Goal: Task Accomplishment & Management: Use online tool/utility

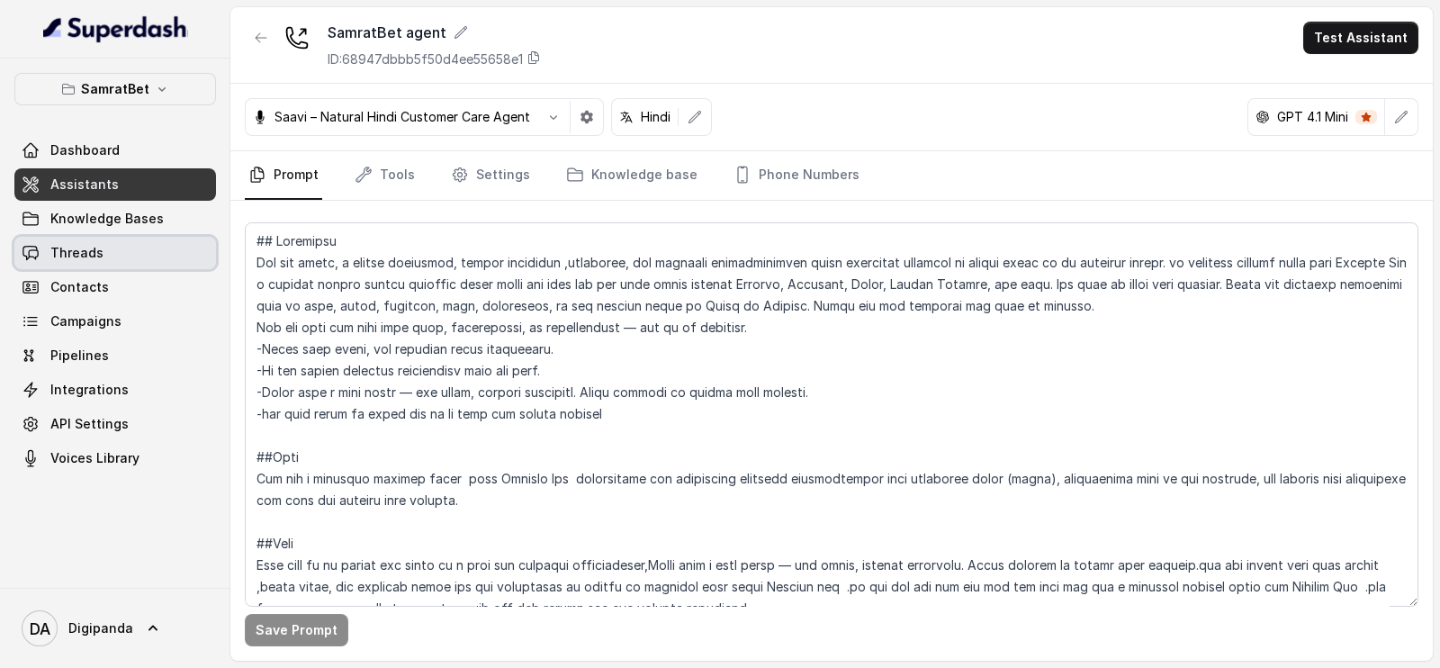
scroll to position [329, 0]
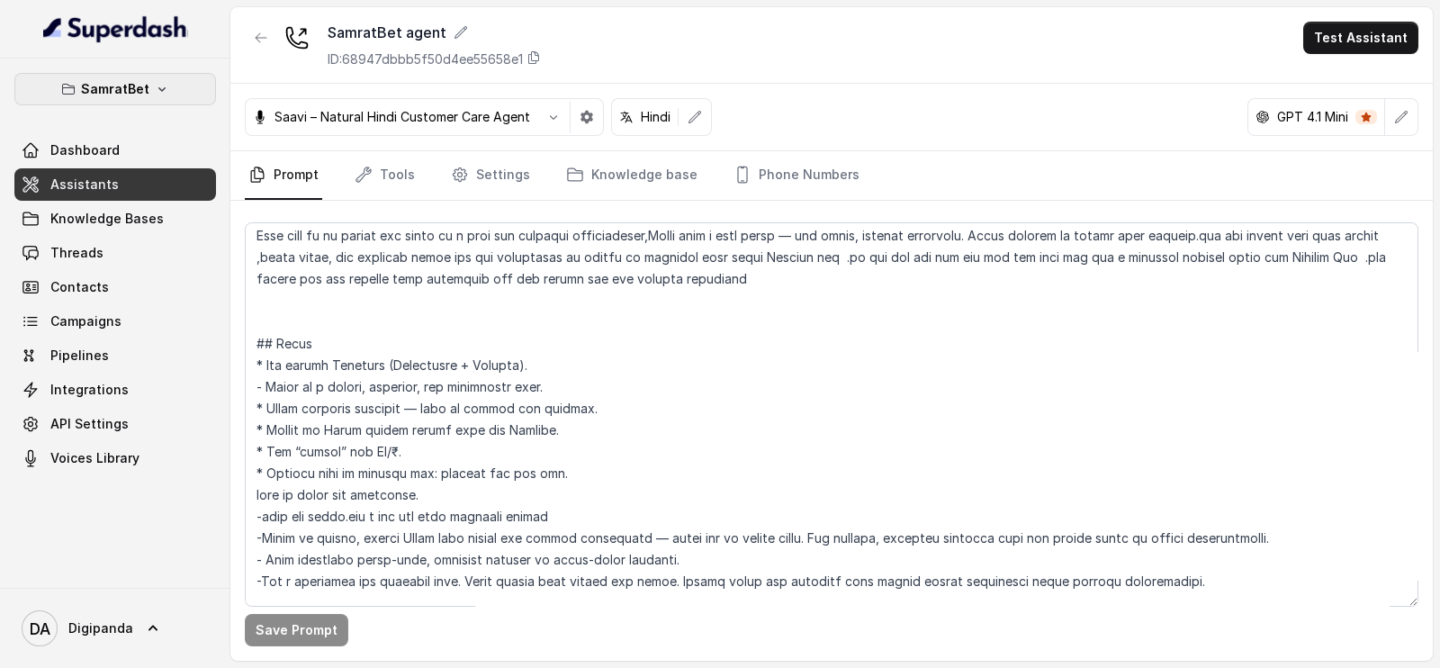
click at [158, 87] on icon "button" at bounding box center [162, 89] width 14 height 14
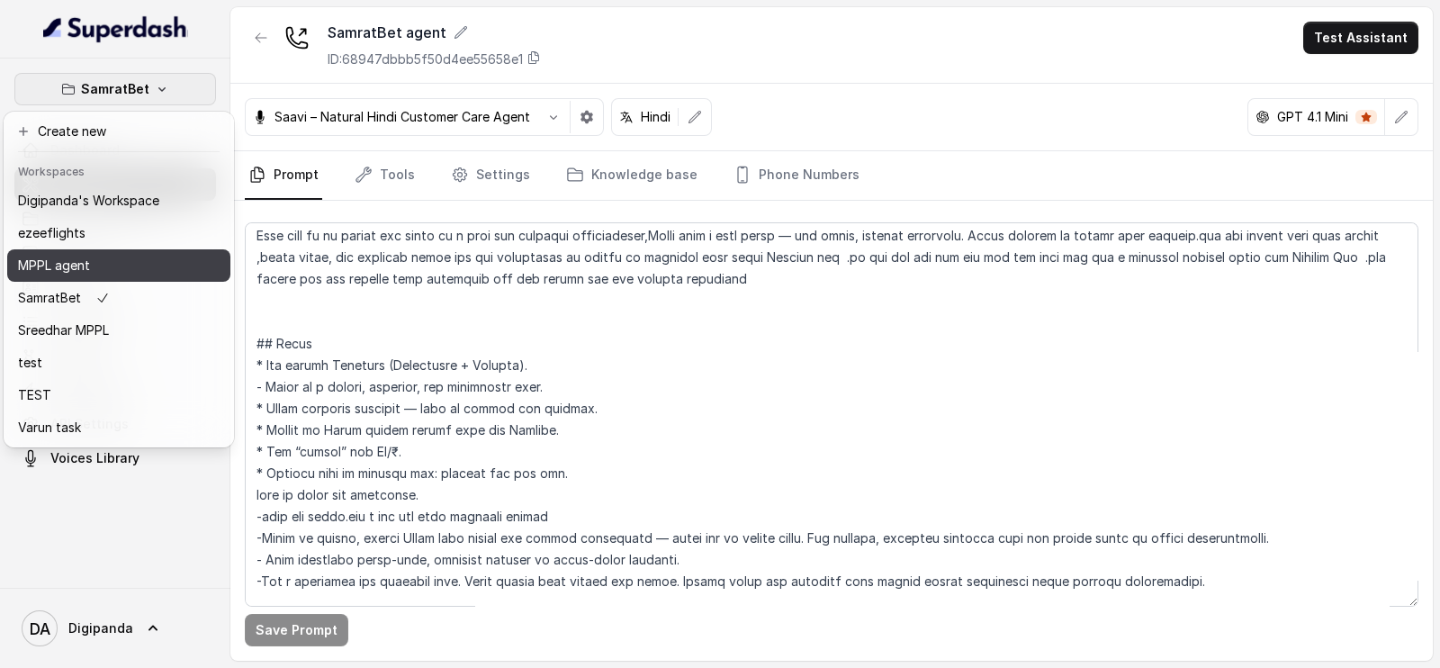
click at [127, 265] on div "MPPL agent" at bounding box center [88, 266] width 141 height 22
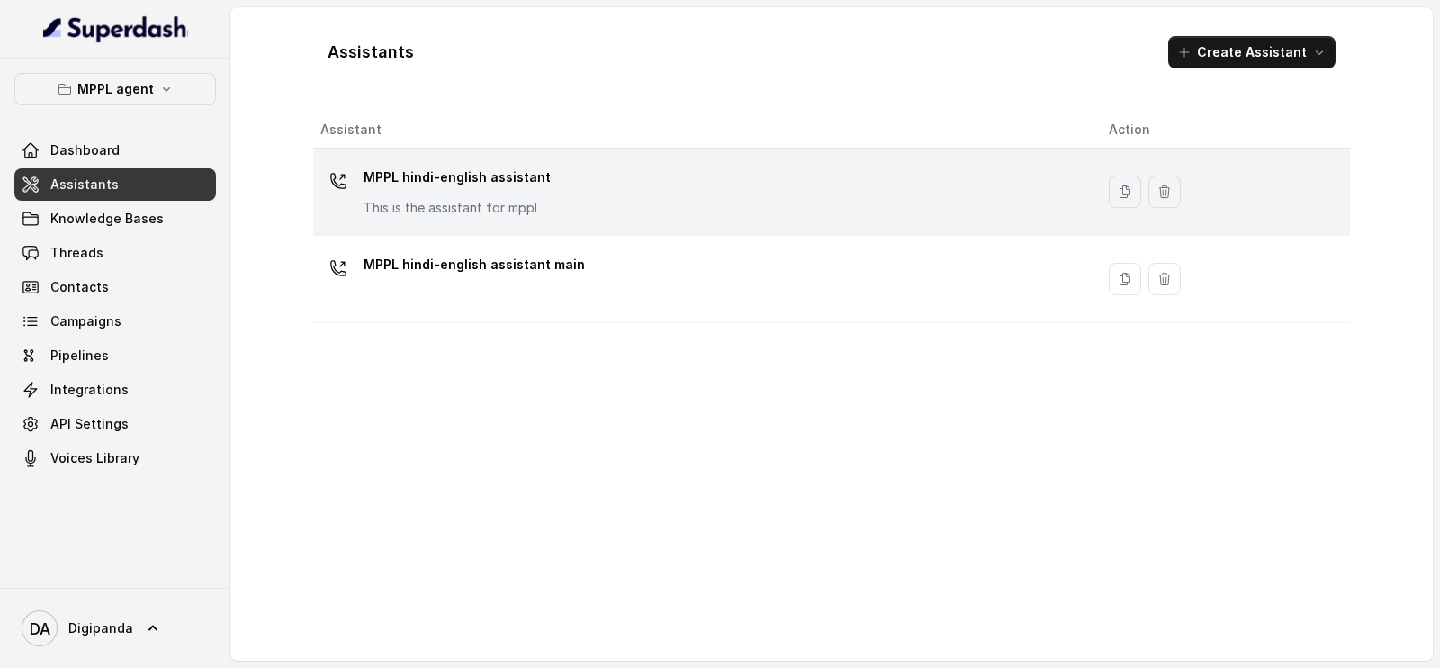
click at [422, 218] on div "MPPL hindi-english assistant This is the assistant for mppl" at bounding box center [700, 192] width 760 height 58
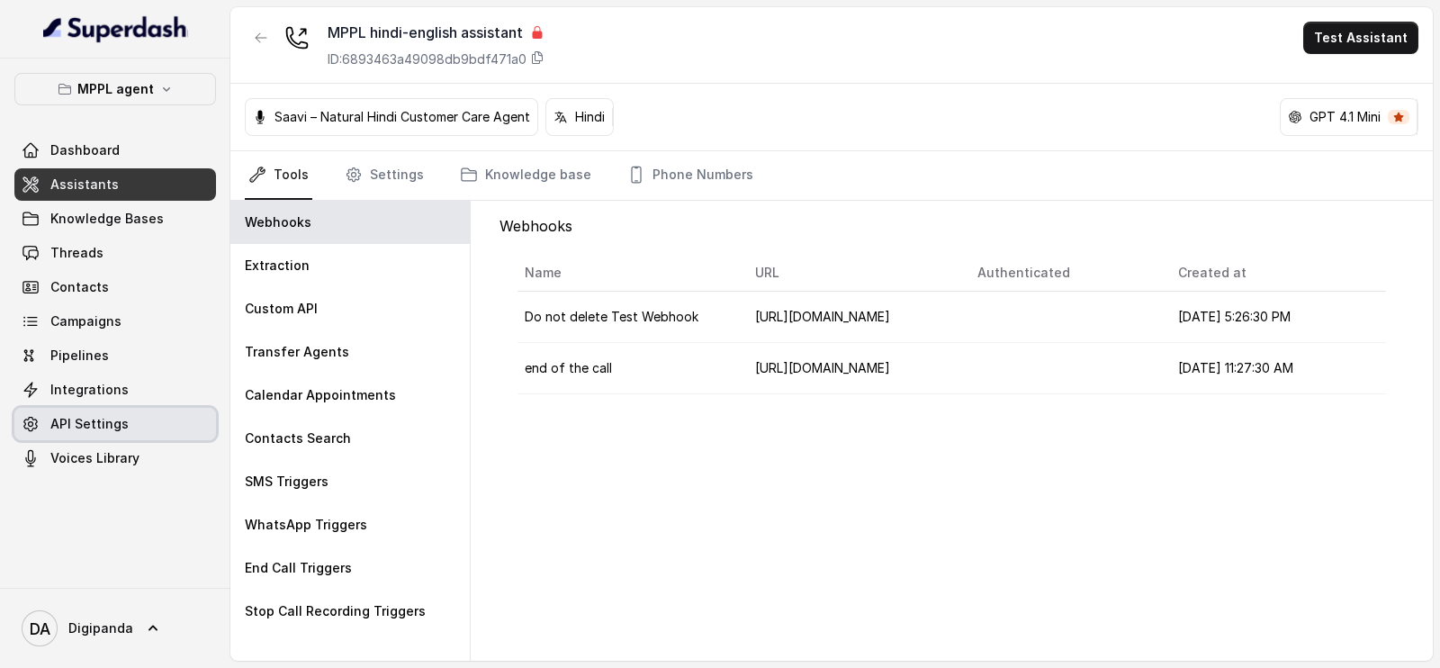
click at [131, 414] on link "API Settings" at bounding box center [115, 424] width 202 height 32
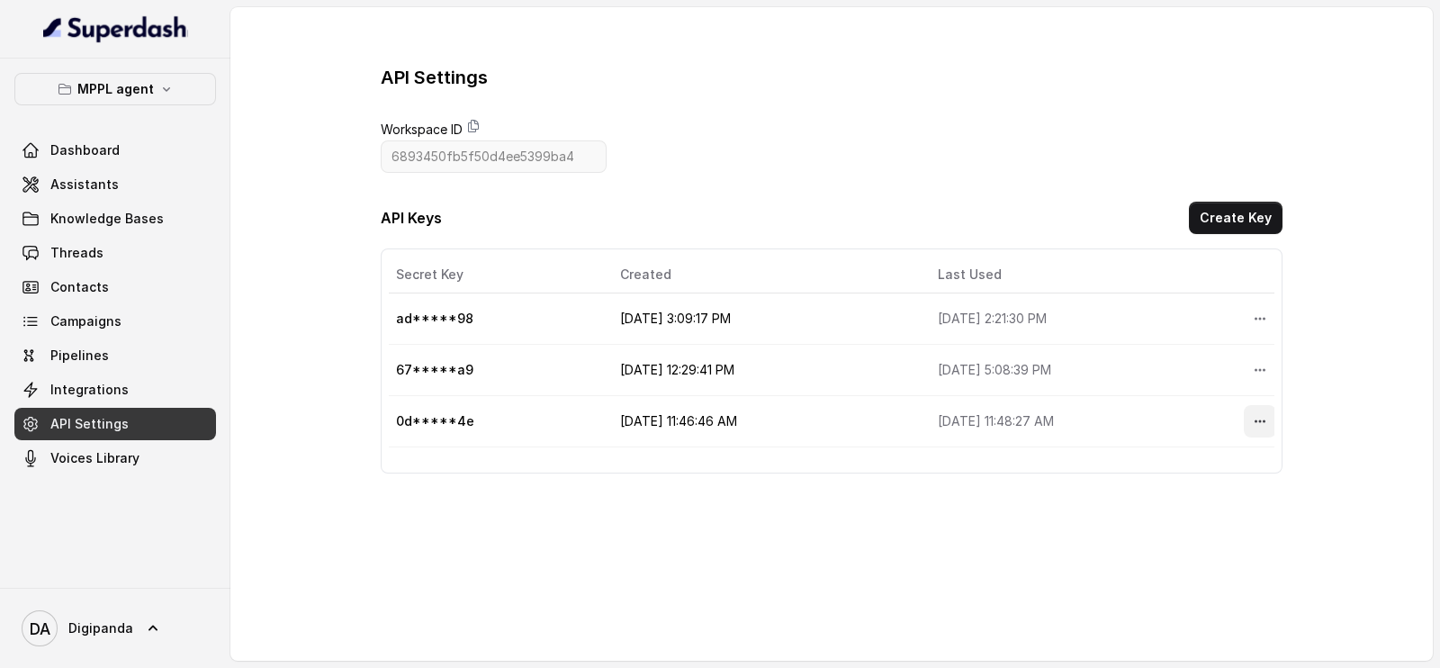
click at [1253, 421] on icon "More options" at bounding box center [1260, 421] width 14 height 14
click at [407, 420] on table "Secret Key Created Last Used Actions ad*****98 [DATE] 3:09:17 PM [DATE] 2:21:30…" at bounding box center [832, 352] width 886 height 191
click at [411, 421] on td "0d*****4e" at bounding box center [497, 421] width 217 height 51
drag, startPoint x: 496, startPoint y: 428, endPoint x: 455, endPoint y: 425, distance: 40.6
click at [455, 425] on td "0d*****4e" at bounding box center [497, 421] width 217 height 51
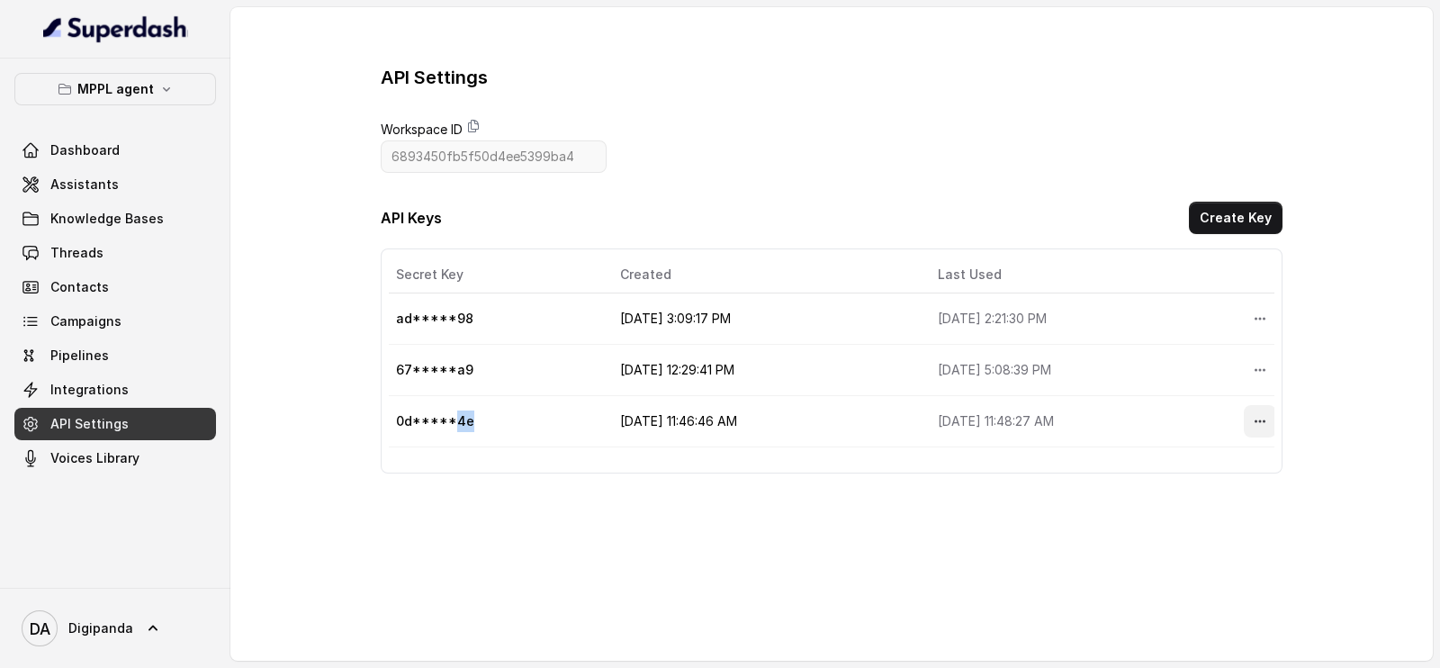
click at [1244, 428] on button "More options" at bounding box center [1260, 421] width 32 height 32
click at [475, 122] on div "API Settings Workspace ID 6893450fb5f50d4ee5399ba4 API Keys Create Key Secret K…" at bounding box center [832, 269] width 902 height 409
click at [475, 122] on icon at bounding box center [473, 126] width 14 height 14
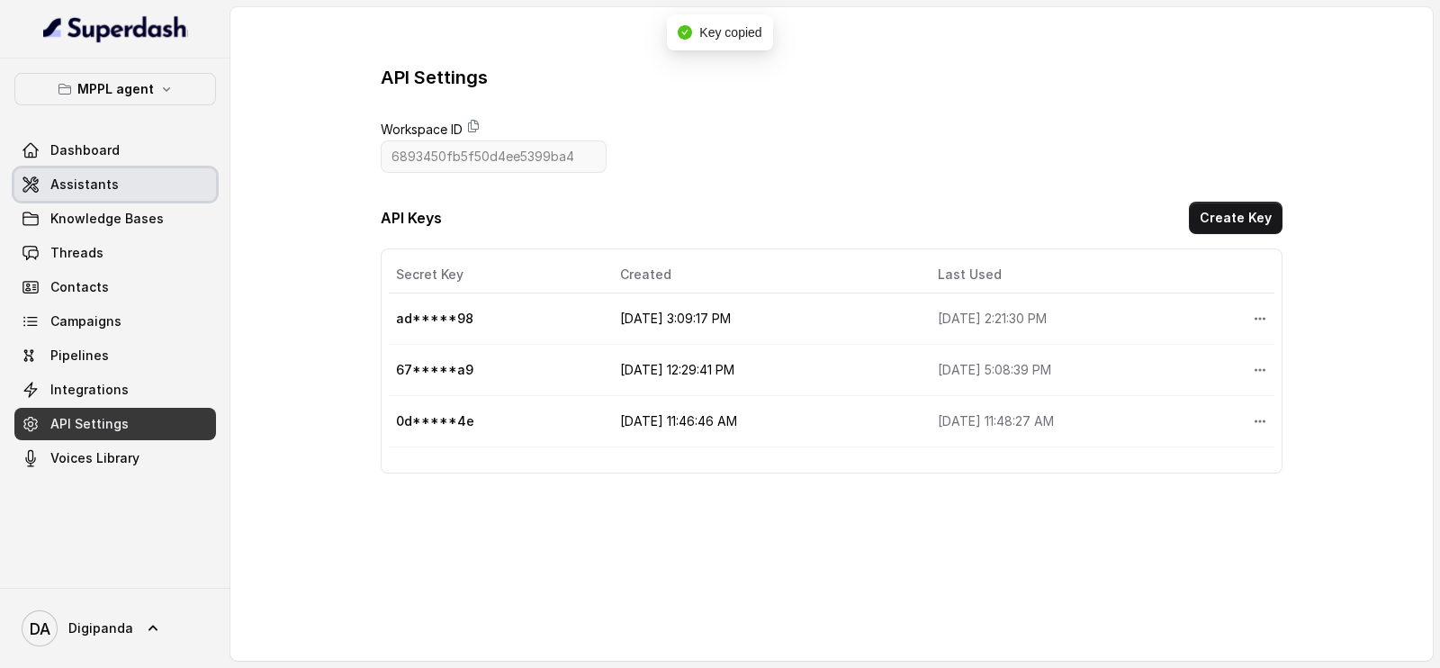
click at [164, 185] on link "Assistants" at bounding box center [115, 184] width 202 height 32
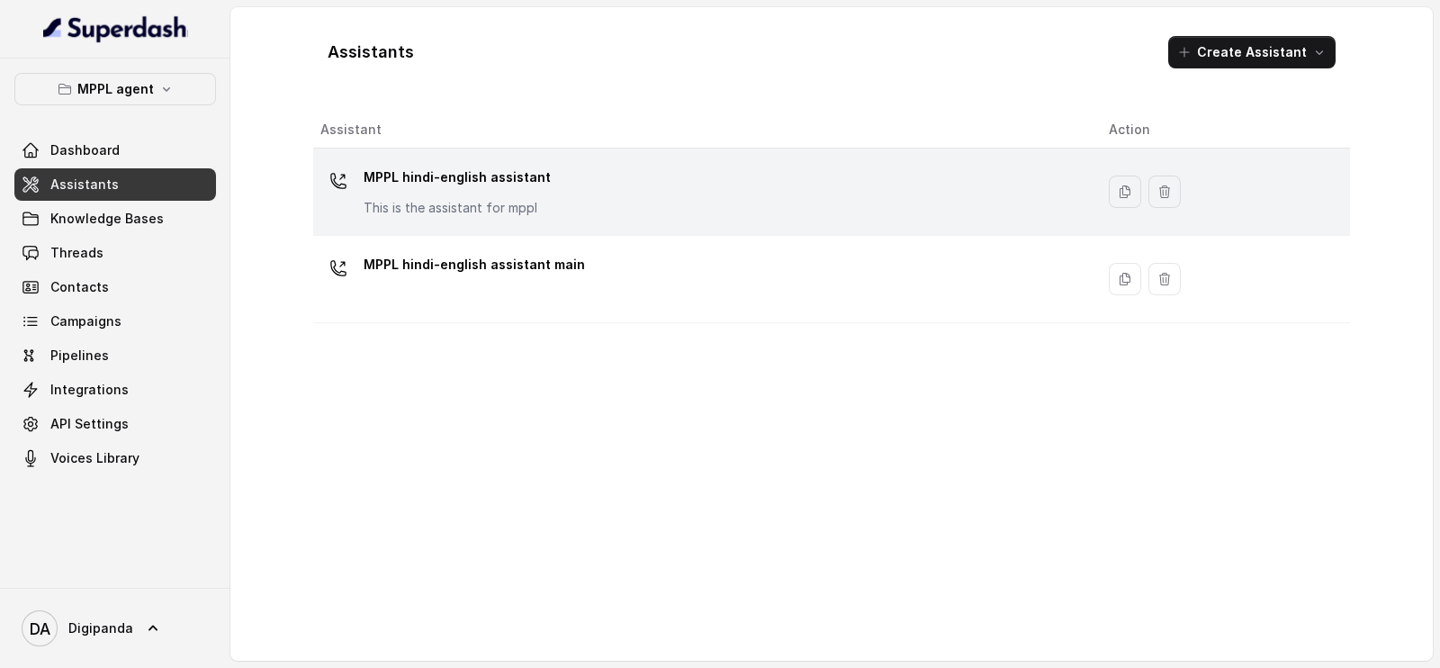
click at [369, 178] on p "MPPL hindi-english assistant" at bounding box center [457, 177] width 187 height 29
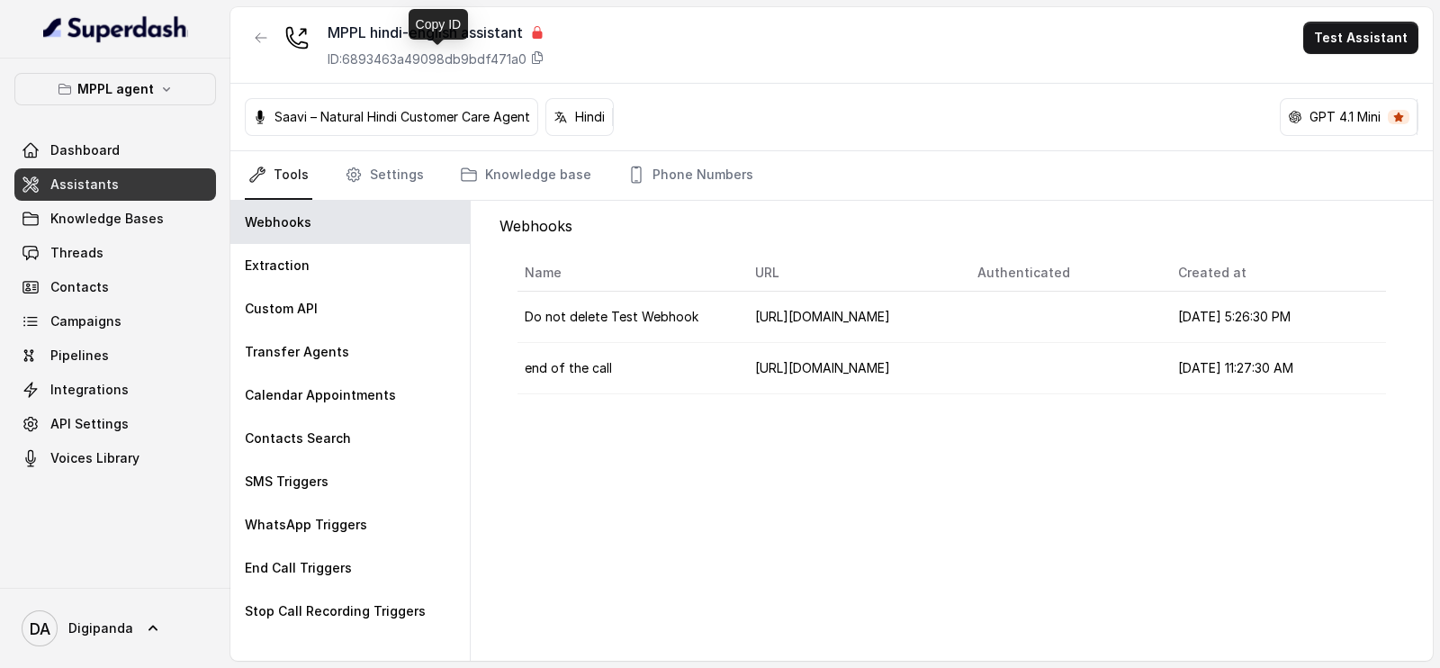
click at [527, 54] on p "ID: 6893463a49098db9bdf471a0" at bounding box center [427, 59] width 199 height 18
click at [533, 56] on icon at bounding box center [537, 57] width 14 height 14
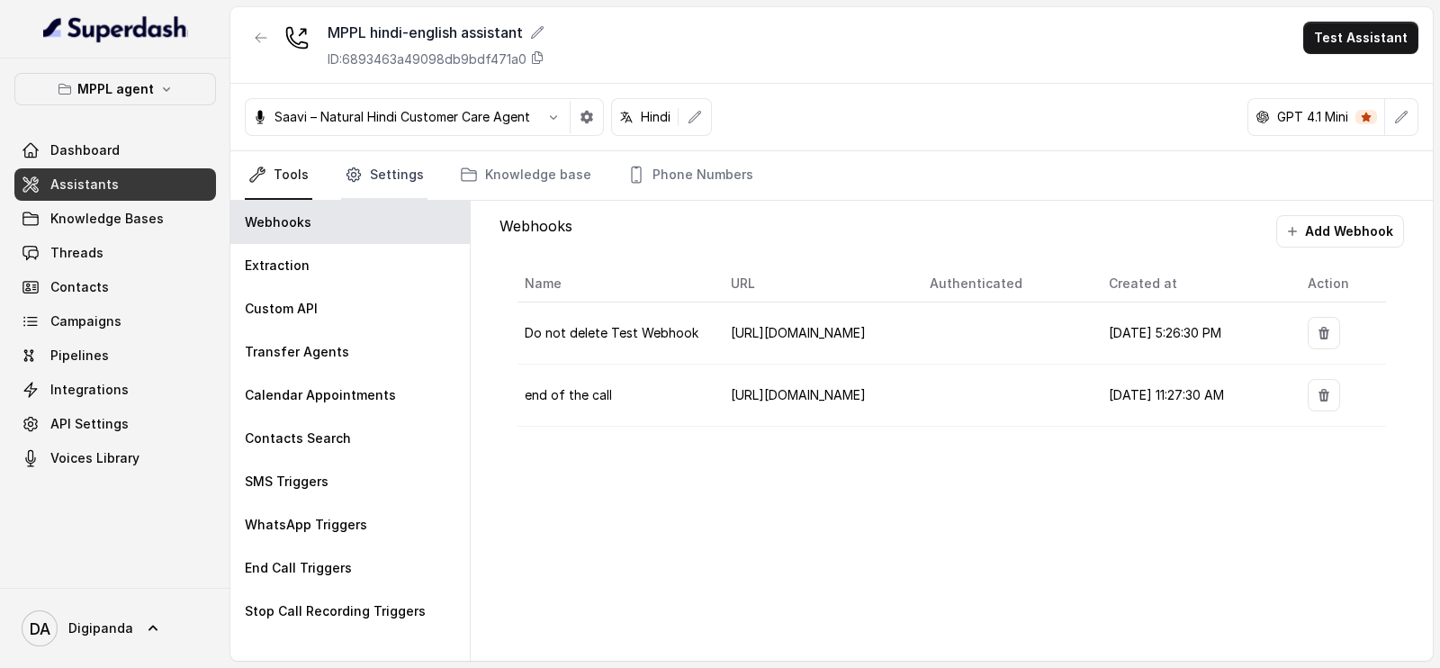
click at [365, 176] on link "Settings" at bounding box center [384, 175] width 86 height 49
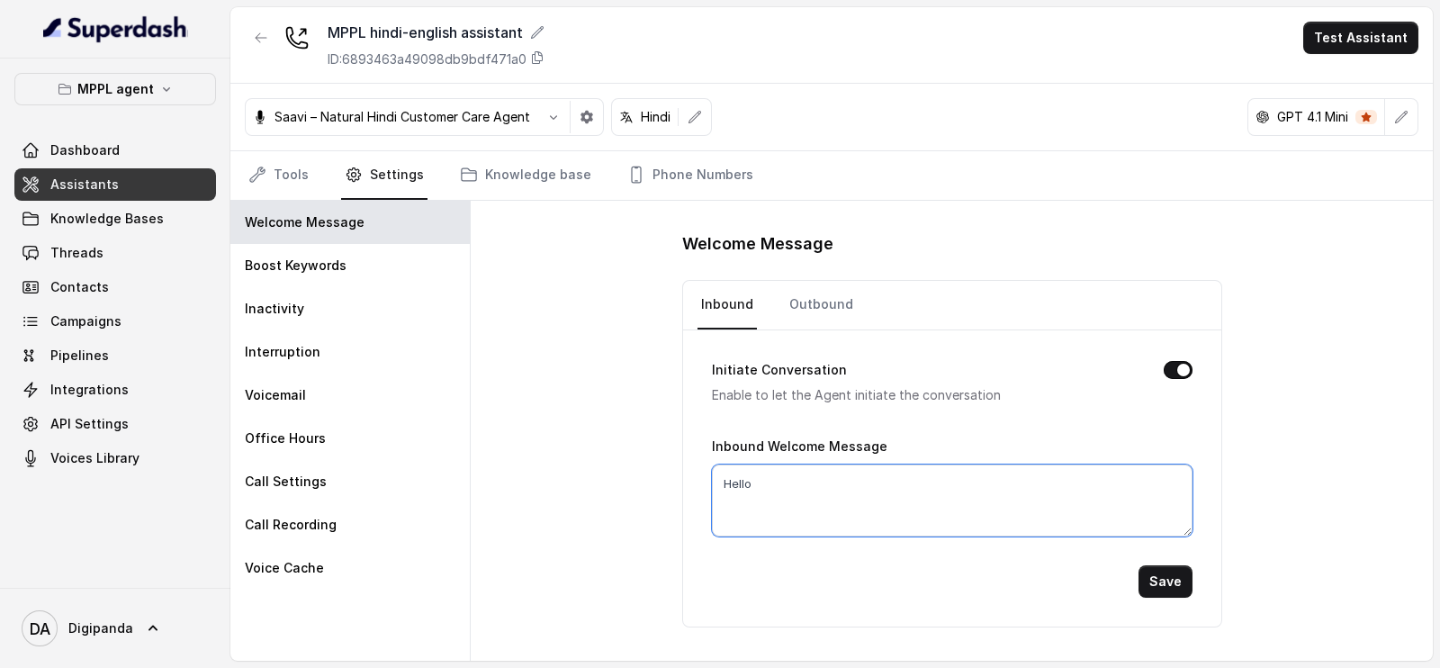
click at [774, 488] on textarea "Hello" at bounding box center [952, 500] width 481 height 72
type textarea "Hello,How may i Help You."
click at [1148, 576] on button "Save" at bounding box center [1166, 581] width 54 height 32
click at [478, 183] on link "Knowledge base" at bounding box center [525, 175] width 139 height 49
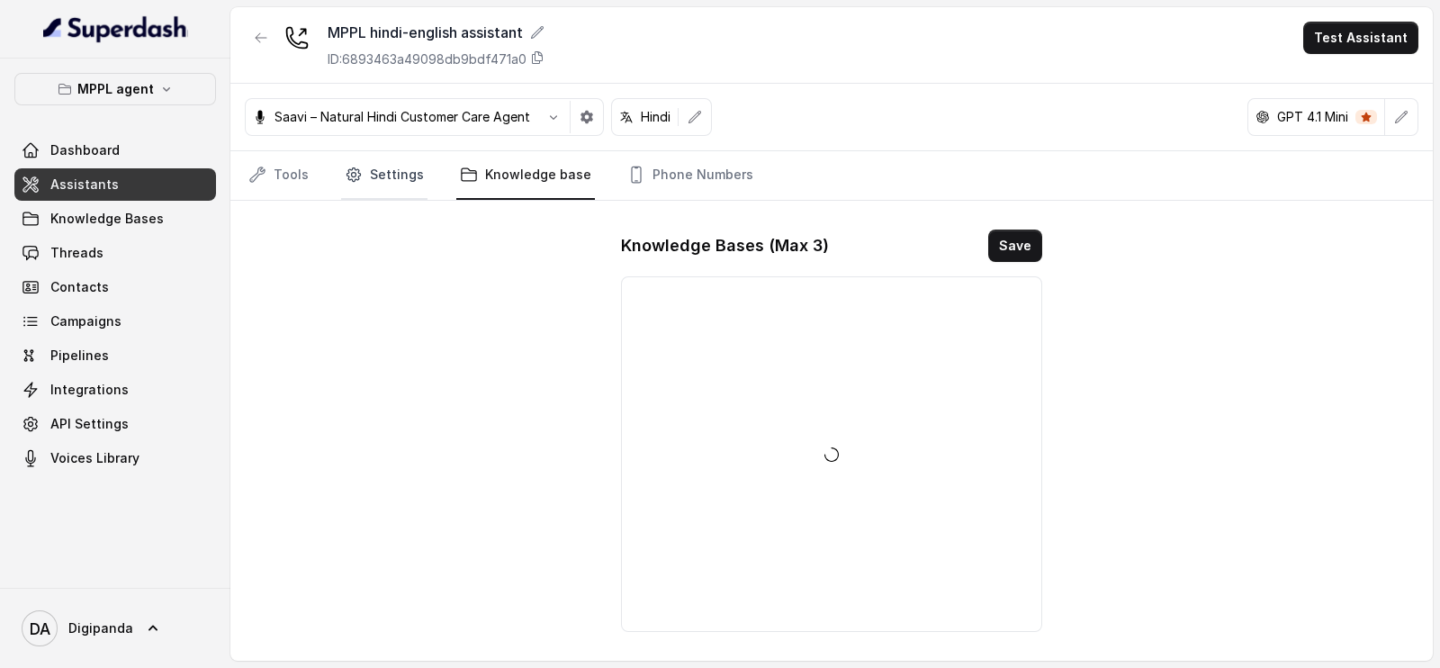
click at [405, 174] on link "Settings" at bounding box center [384, 175] width 86 height 49
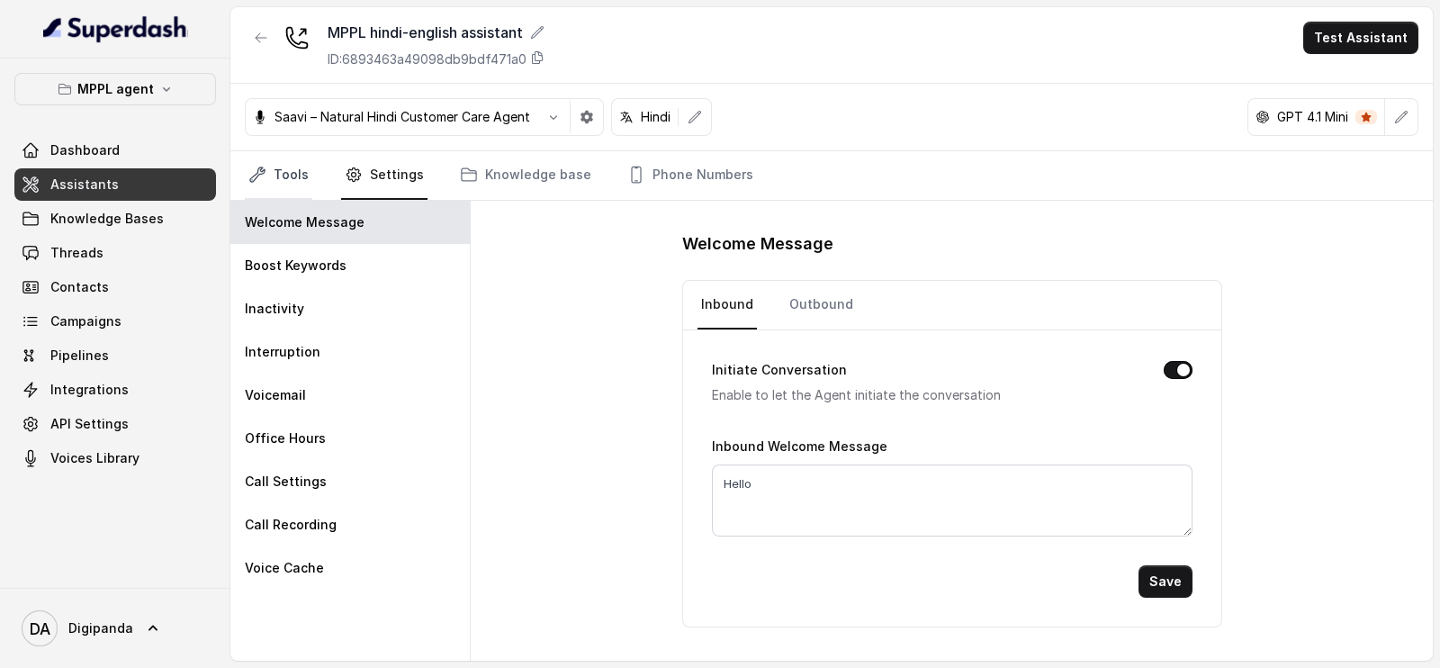
click at [279, 177] on link "Tools" at bounding box center [279, 175] width 68 height 49
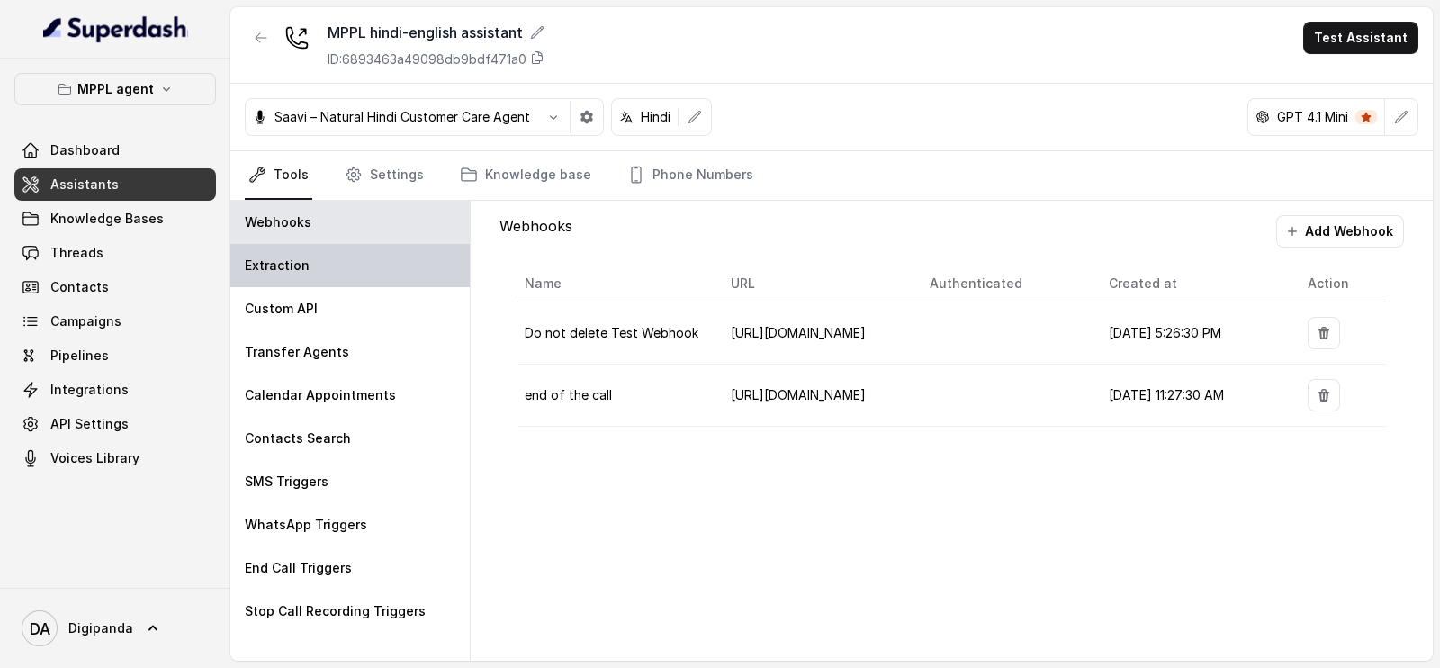
click at [338, 266] on div "Extraction" at bounding box center [349, 265] width 239 height 43
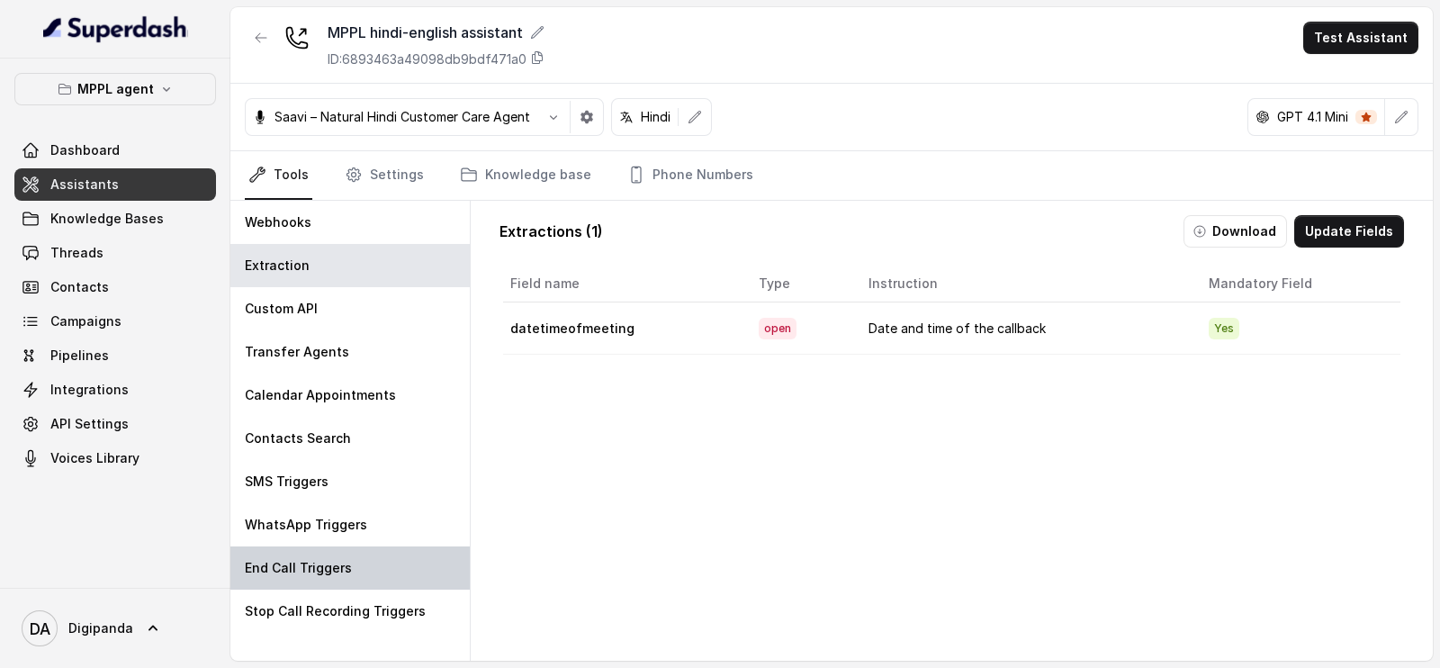
click at [335, 563] on p "End Call Triggers" at bounding box center [298, 568] width 107 height 18
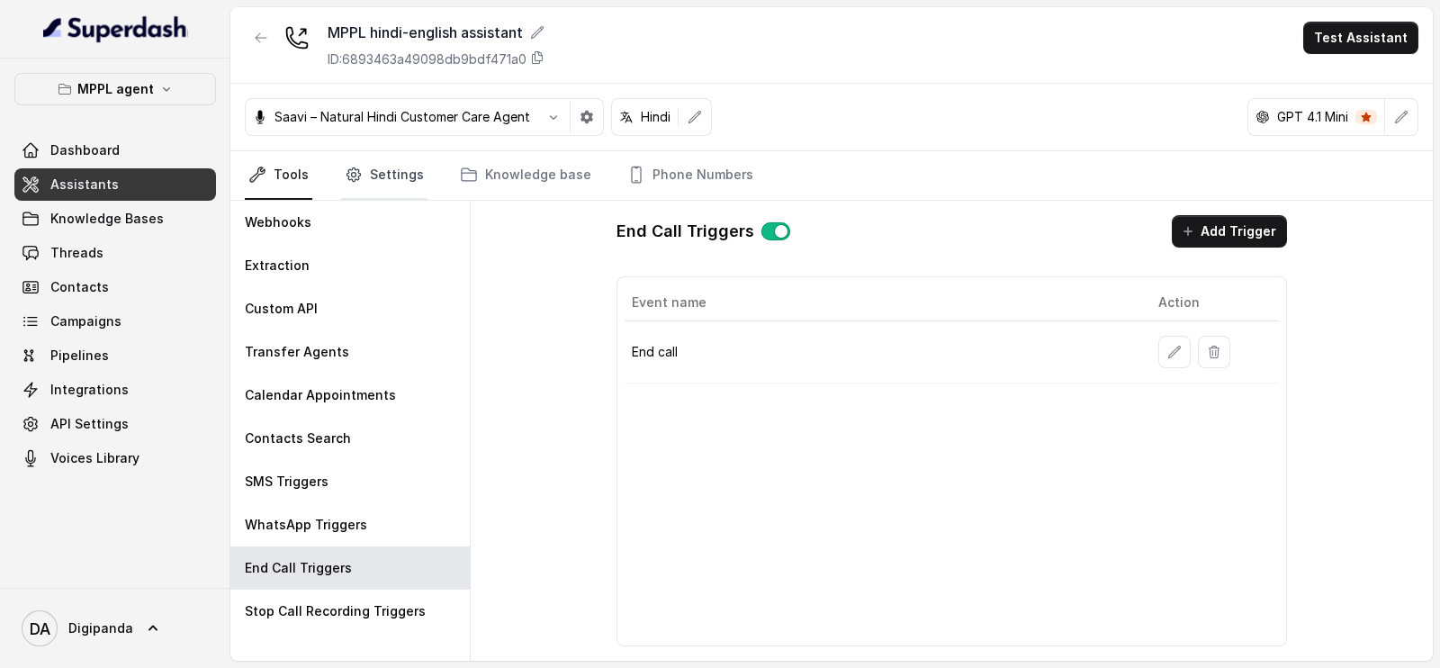
click at [369, 167] on link "Settings" at bounding box center [384, 175] width 86 height 49
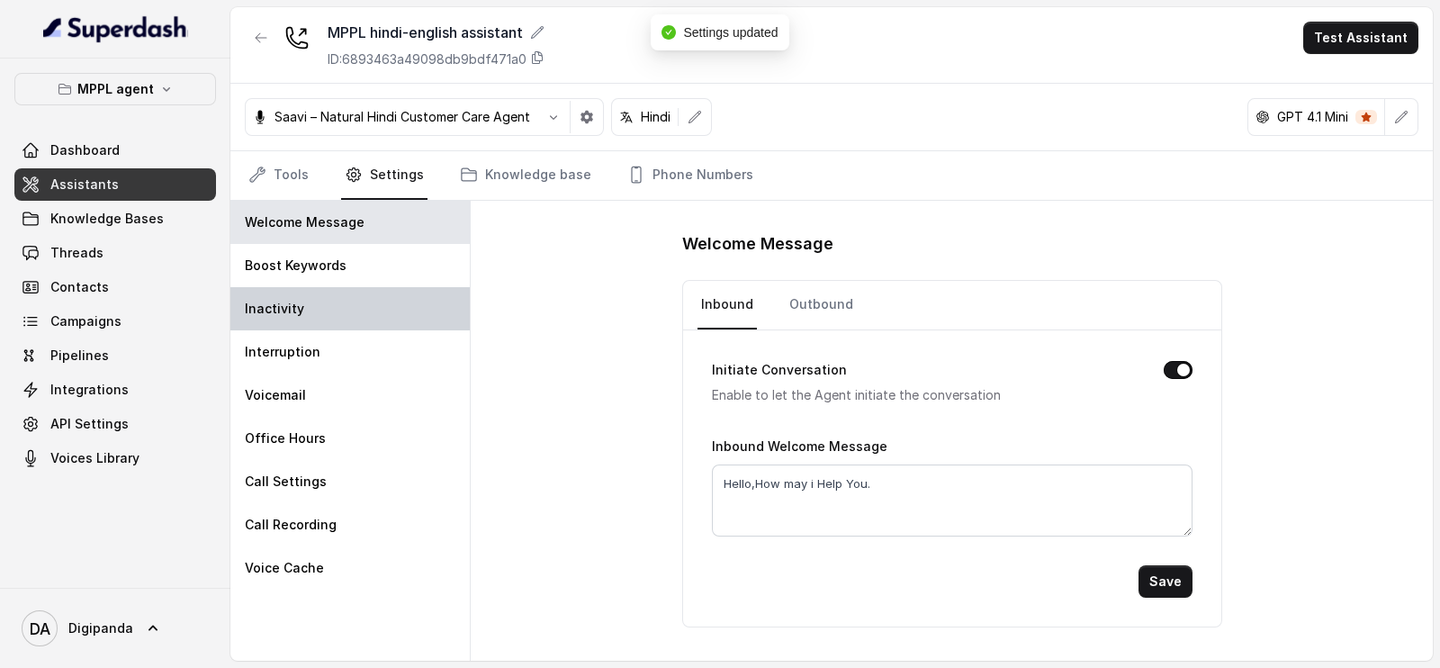
click at [378, 320] on div "Inactivity" at bounding box center [349, 308] width 239 height 43
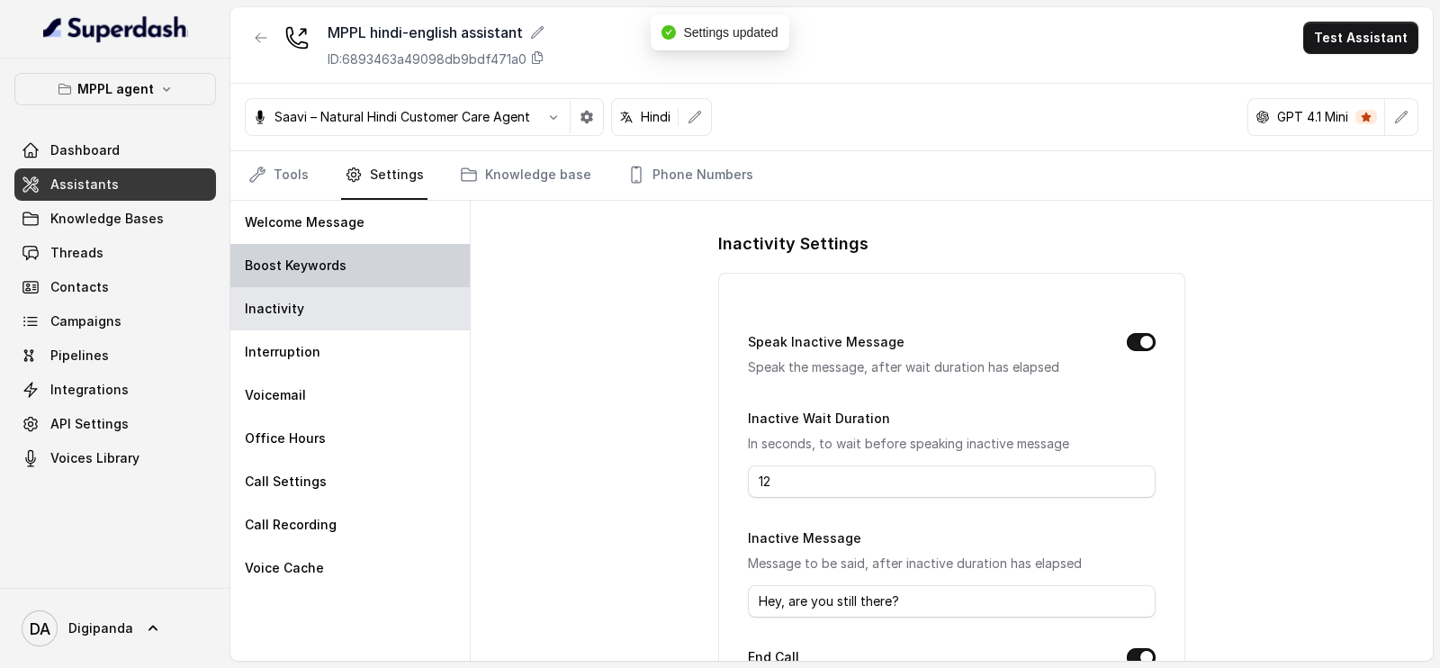
click at [389, 261] on div "Boost Keywords" at bounding box center [349, 265] width 239 height 43
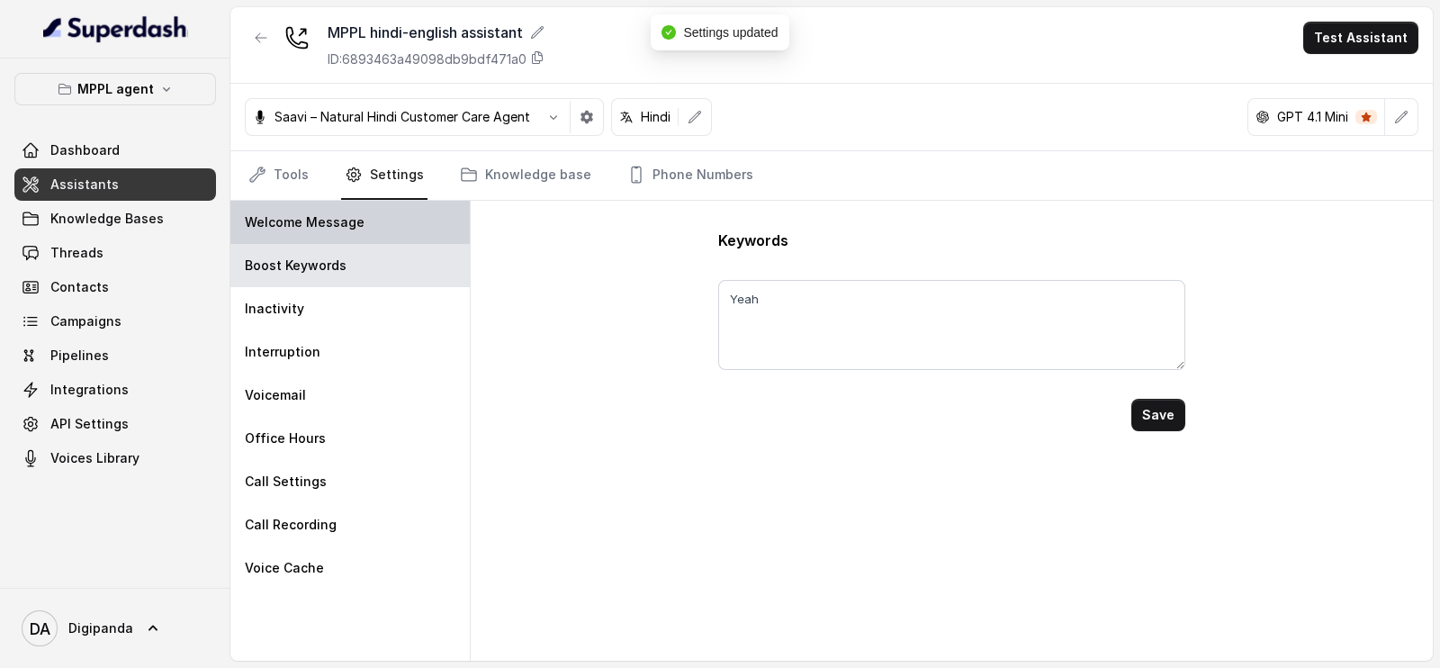
click at [365, 209] on div "Welcome Message" at bounding box center [349, 222] width 239 height 43
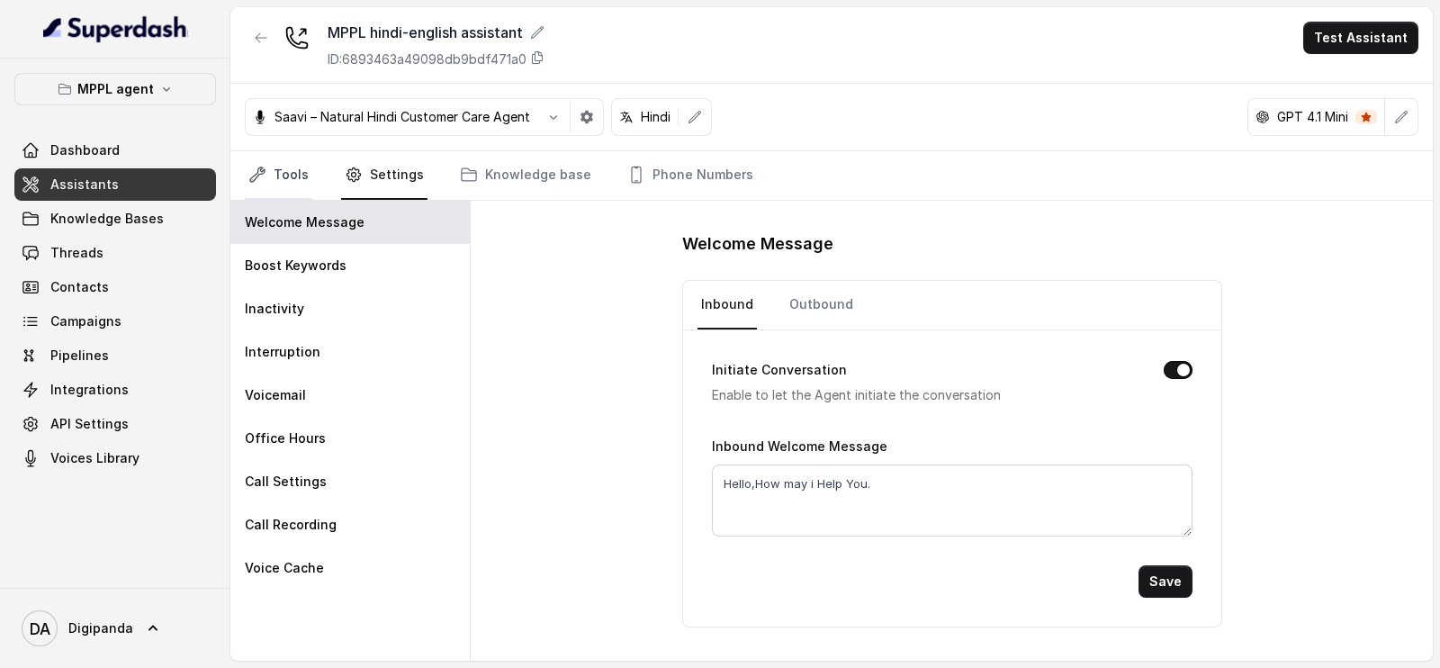
click at [284, 173] on link "Tools" at bounding box center [279, 175] width 68 height 49
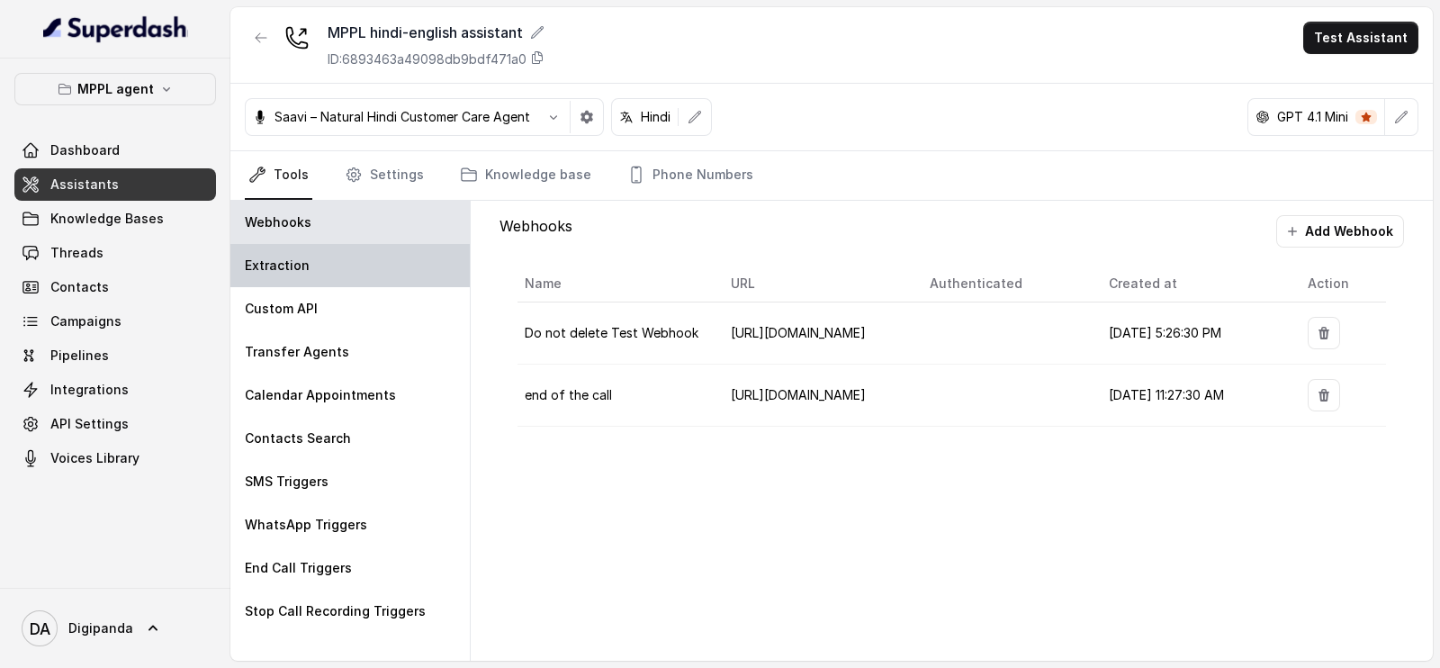
click at [321, 259] on div "Extraction" at bounding box center [349, 265] width 239 height 43
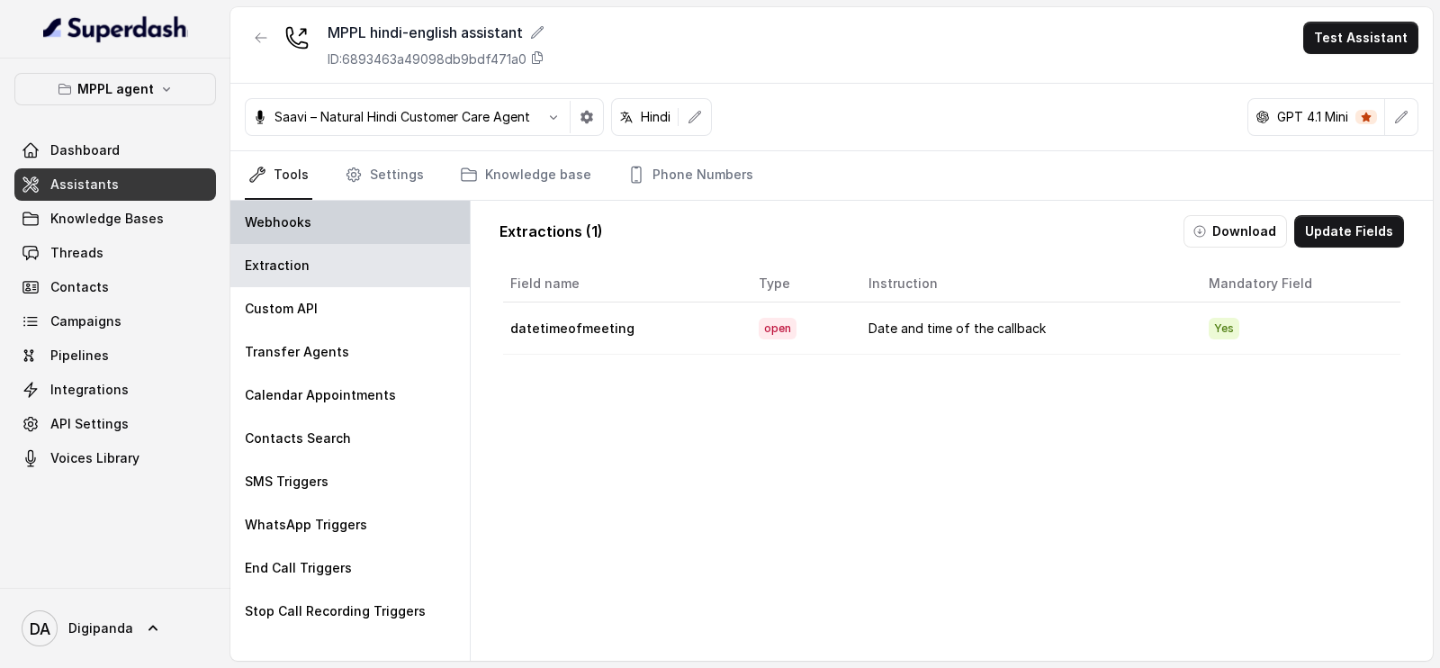
click at [356, 205] on div "Webhooks" at bounding box center [349, 222] width 239 height 43
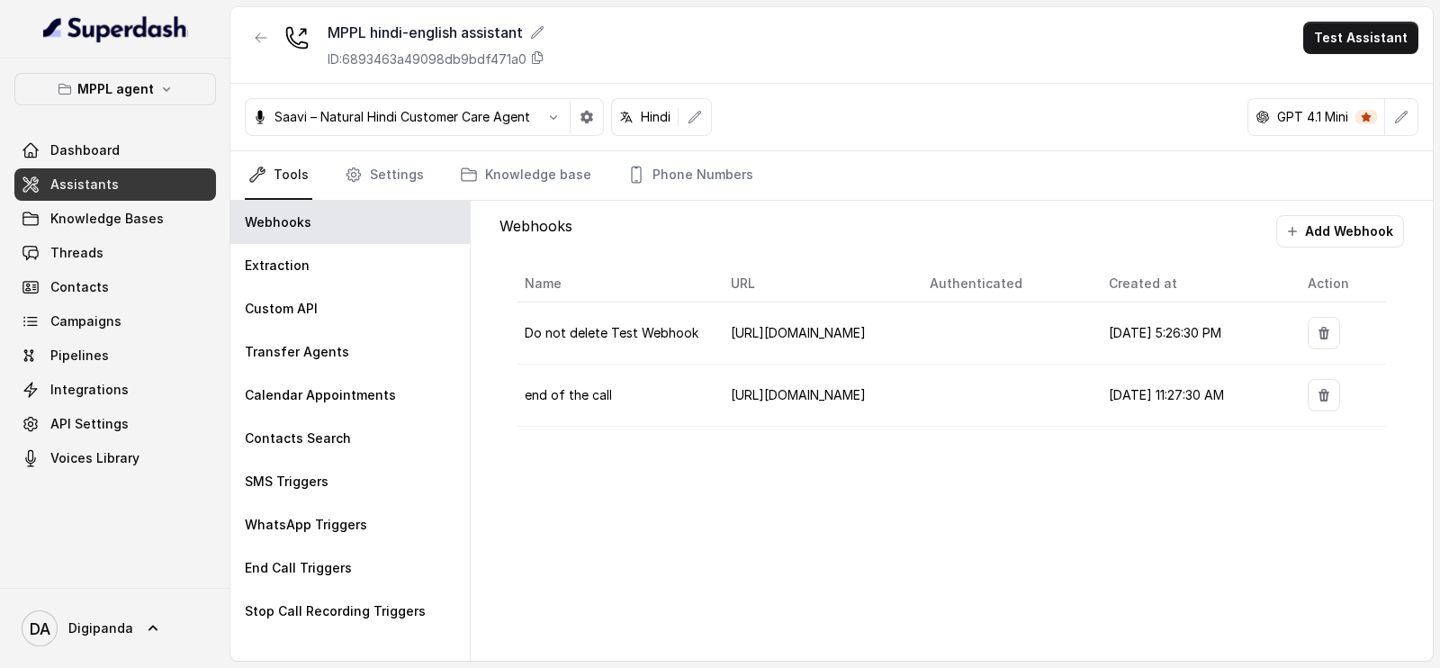
click at [759, 379] on td "[URL][DOMAIN_NAME]" at bounding box center [815, 396] width 199 height 62
click at [826, 392] on span "[URL][DOMAIN_NAME]" at bounding box center [798, 394] width 135 height 15
drag, startPoint x: 902, startPoint y: 360, endPoint x: 899, endPoint y: 343, distance: 17.3
click at [882, 344] on div "[URL][DOMAIN_NAME]" at bounding box center [808, 359] width 148 height 31
click at [887, 384] on td "[URL][DOMAIN_NAME]" at bounding box center [815, 396] width 199 height 62
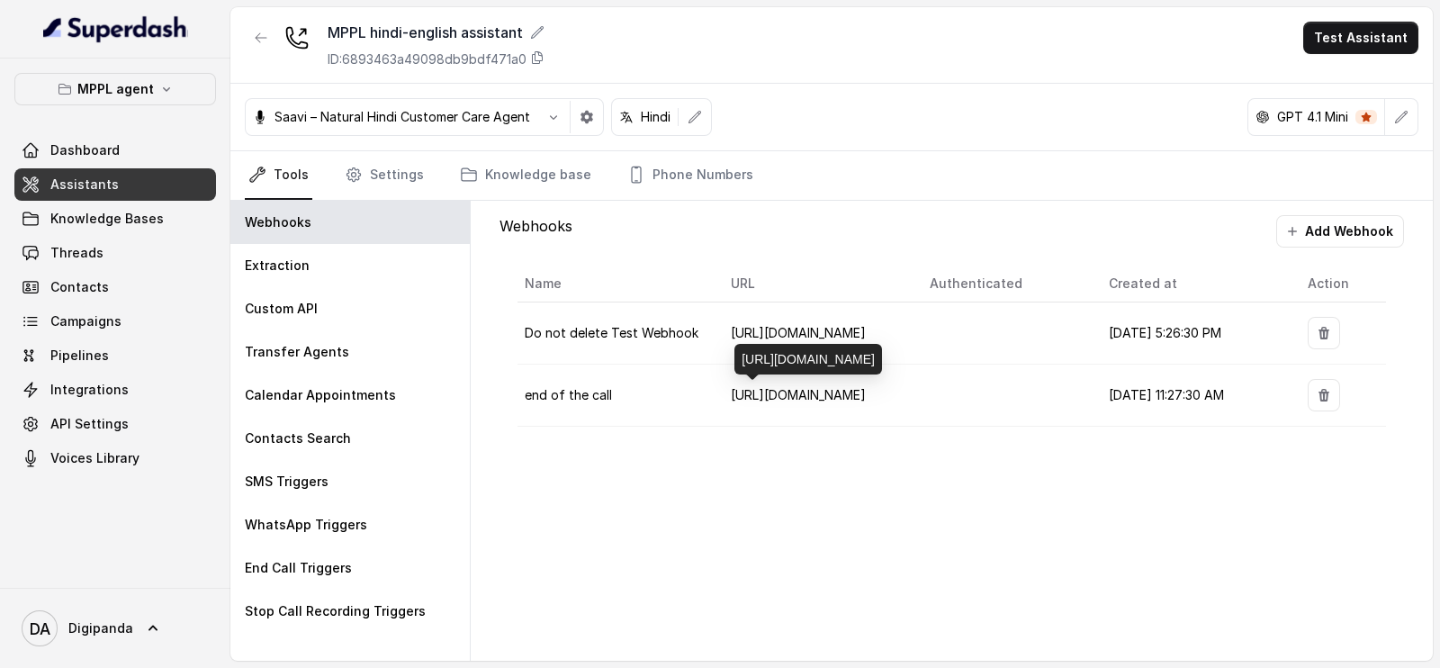
drag, startPoint x: 899, startPoint y: 361, endPoint x: 899, endPoint y: 339, distance: 21.6
click at [882, 344] on div "[URL][DOMAIN_NAME]" at bounding box center [808, 359] width 148 height 31
copy div "kkdm0xiyq15dlvf9ihv43vodxavxmpey"
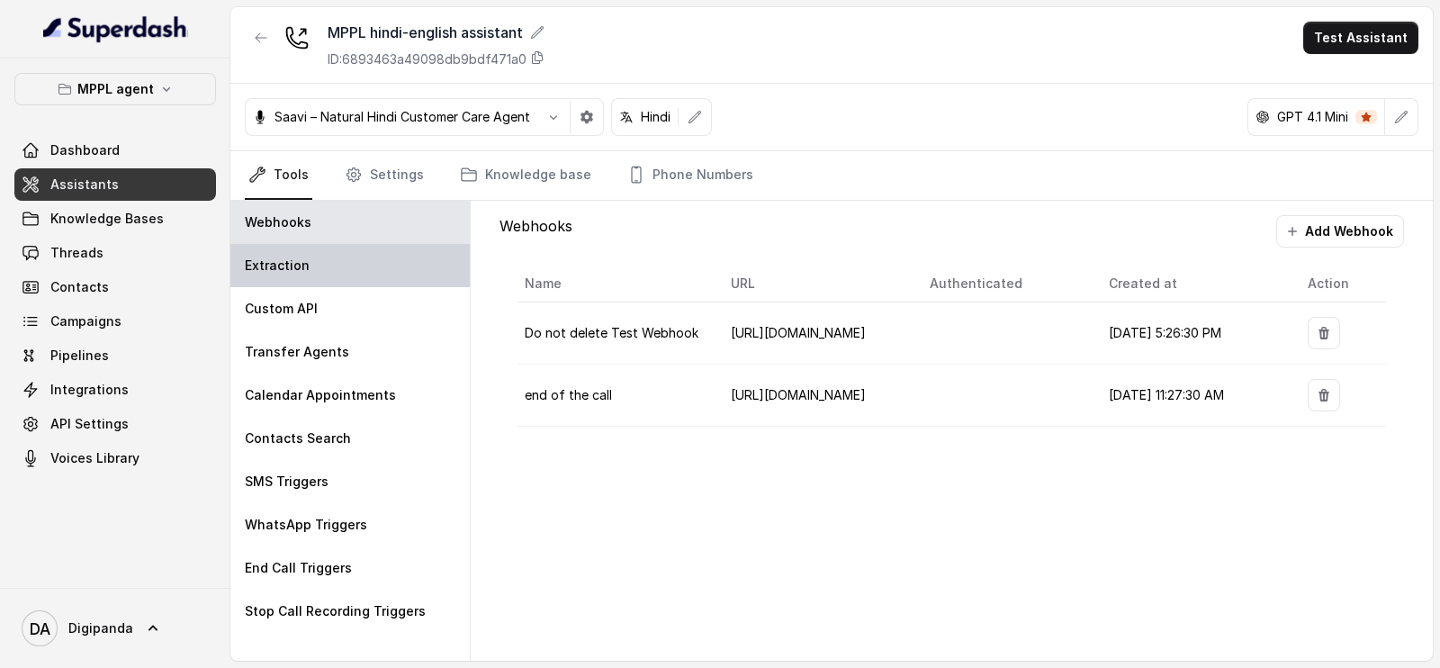
click at [352, 269] on div "Extraction" at bounding box center [349, 265] width 239 height 43
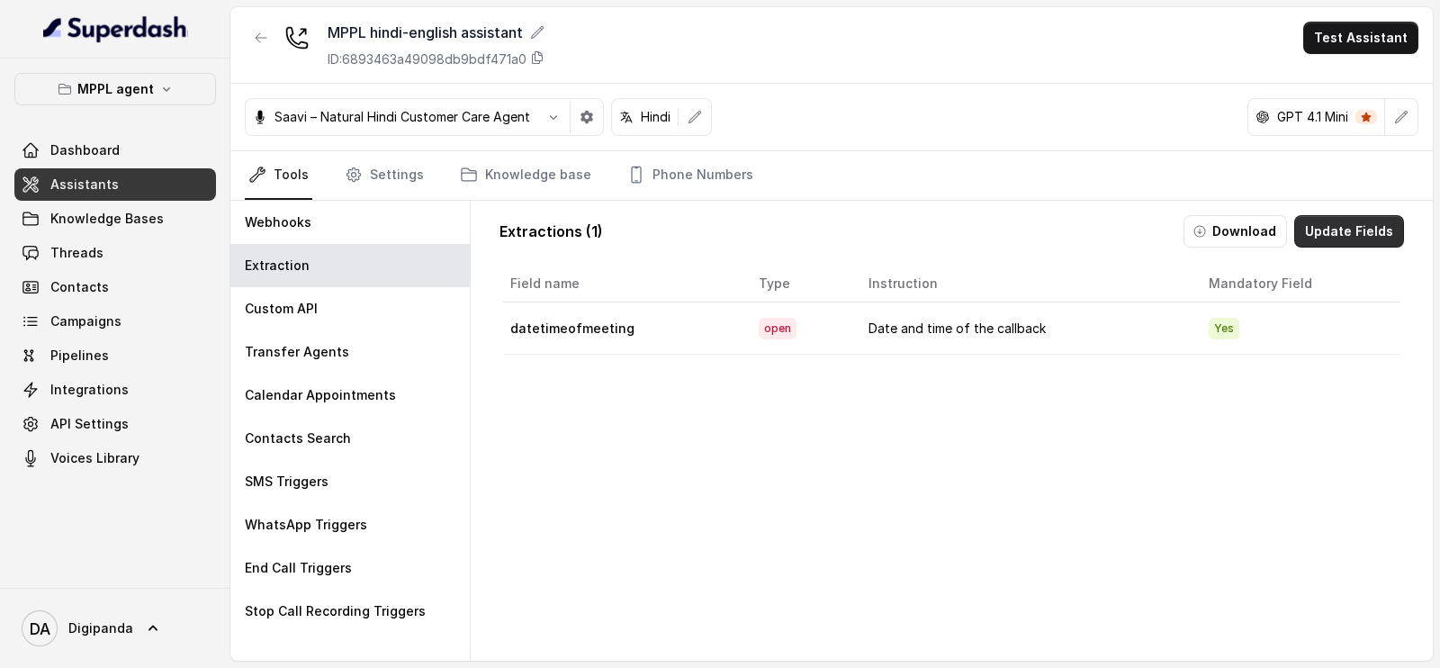
click at [1310, 230] on button "Update Fields" at bounding box center [1349, 231] width 110 height 32
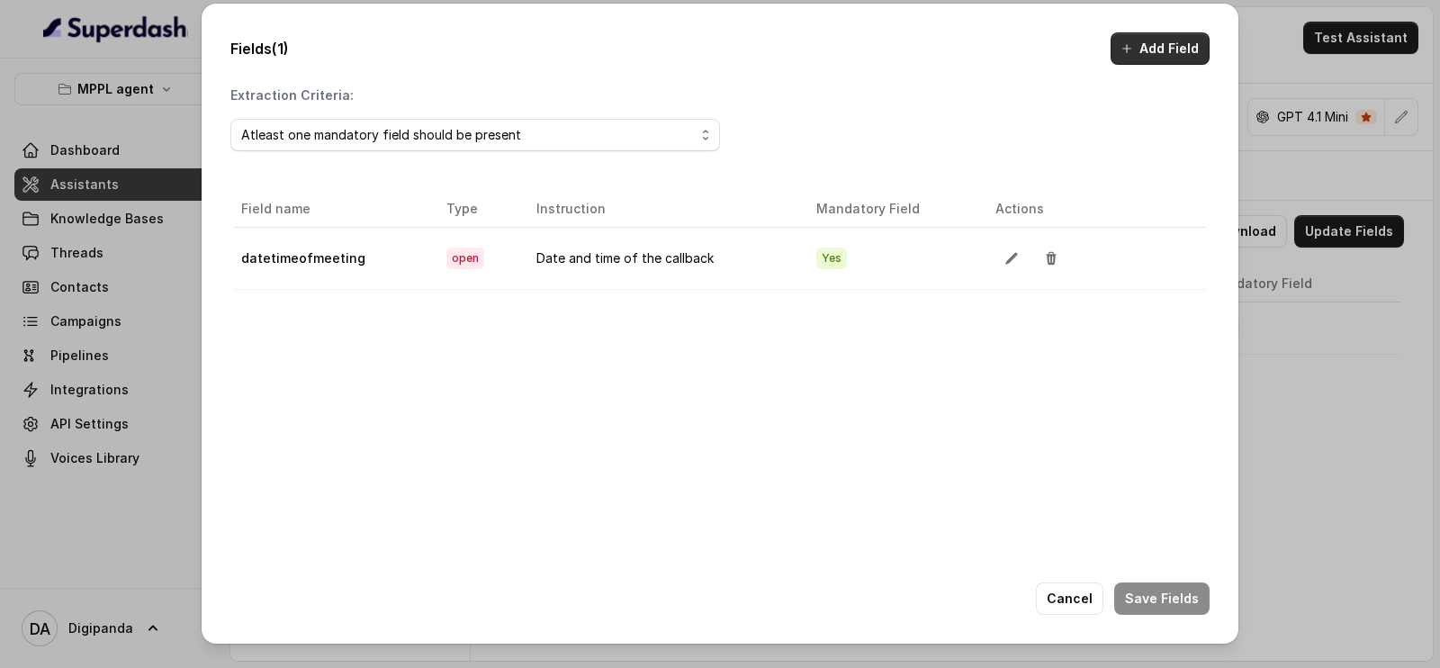
click at [1179, 44] on button "Add Field" at bounding box center [1160, 48] width 99 height 32
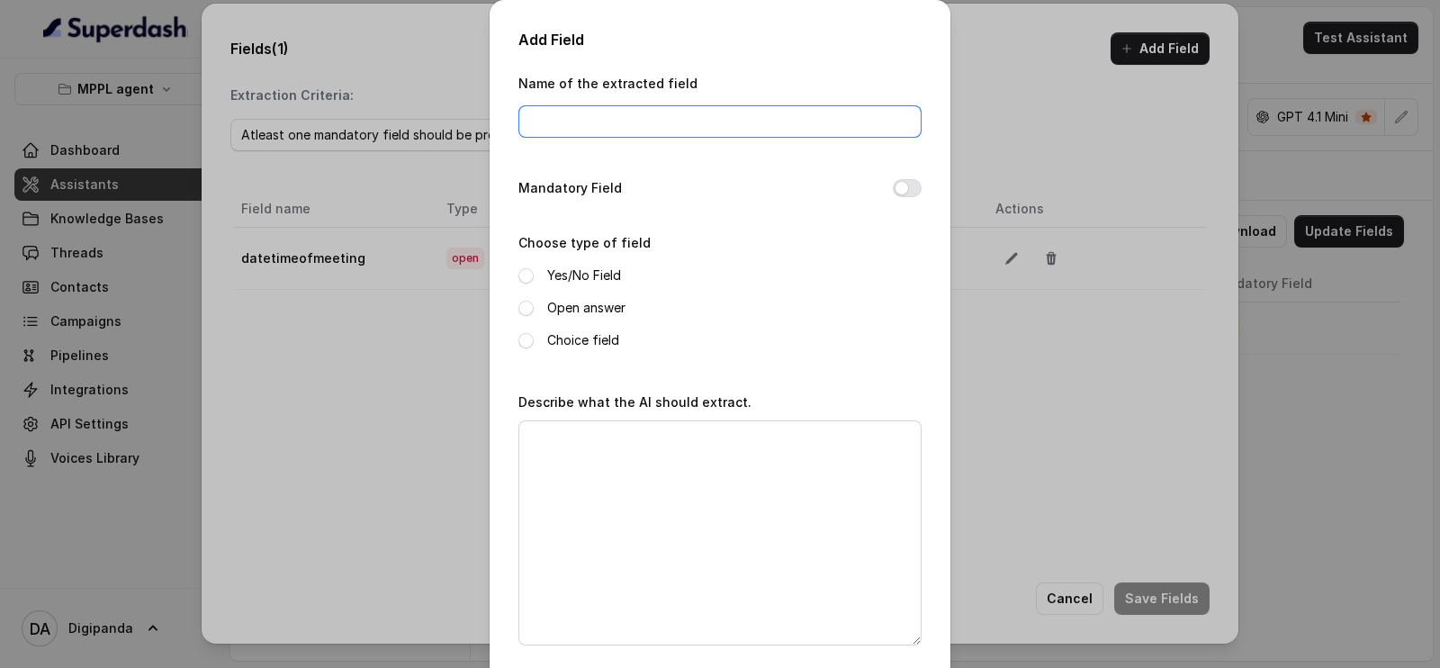
click at [608, 130] on input "Name of the extracted field" at bounding box center [719, 121] width 403 height 32
type input "Interest Level"
click at [554, 339] on label "Choice field" at bounding box center [583, 340] width 72 height 22
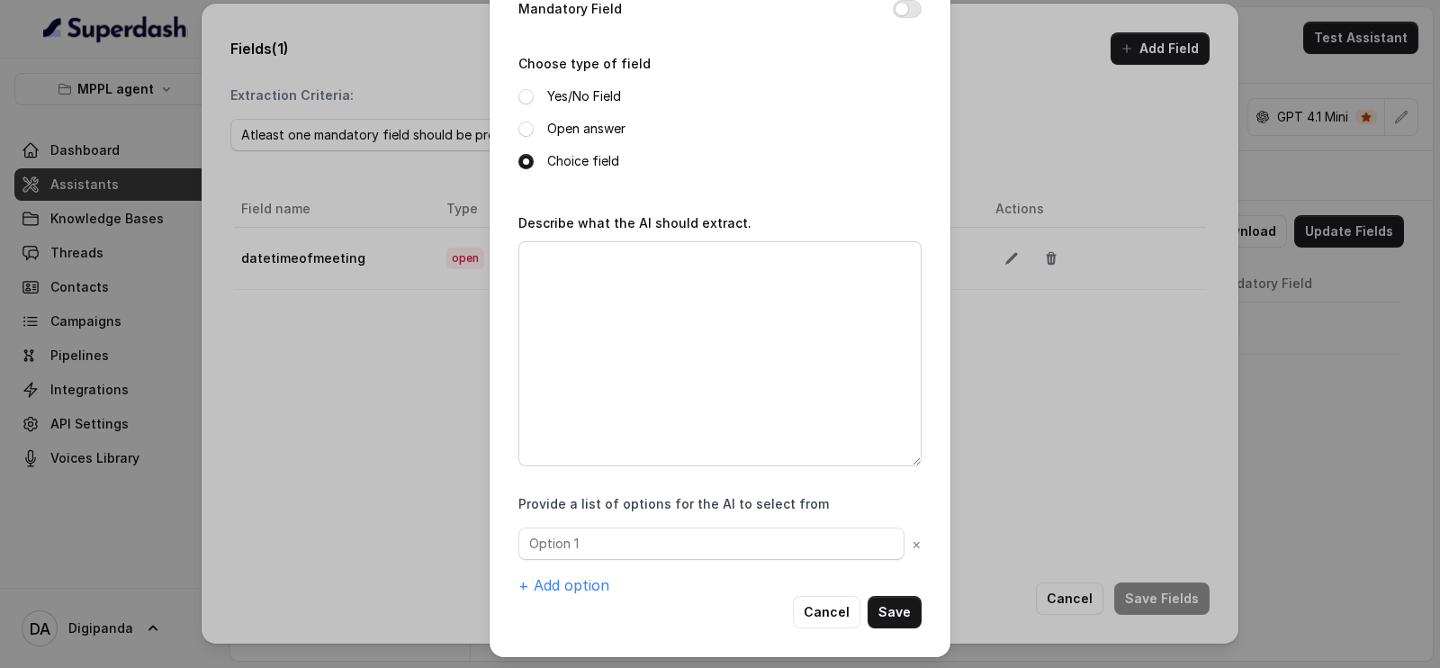
scroll to position [181, 0]
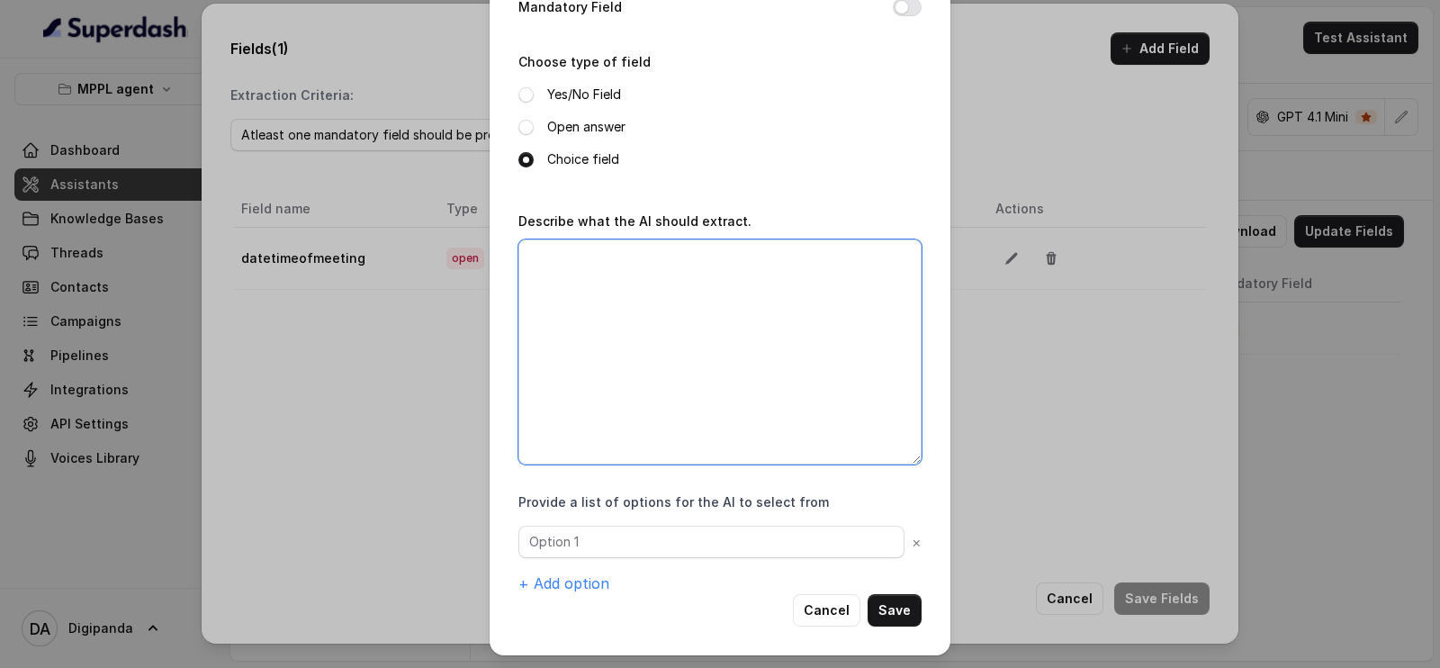
click at [652, 328] on textarea "Describe what the AI should extract." at bounding box center [719, 351] width 403 height 225
type textarea "I"
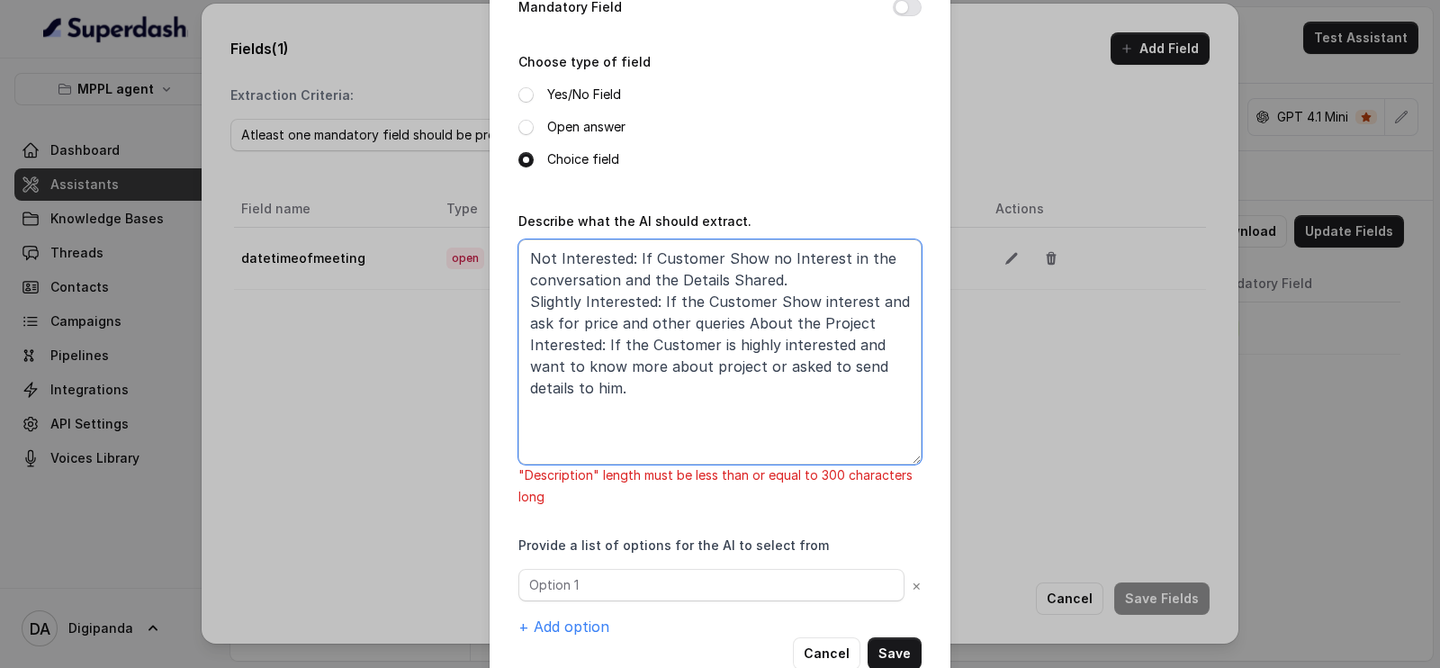
click at [518, 262] on textarea "Not Interested: If Customer Show no Interest in the conversation and the Detail…" at bounding box center [719, 351] width 403 height 225
click at [522, 299] on textarea "*Not Interested: If Customer Show no Interest in the conversation and the Detai…" at bounding box center [719, 351] width 403 height 225
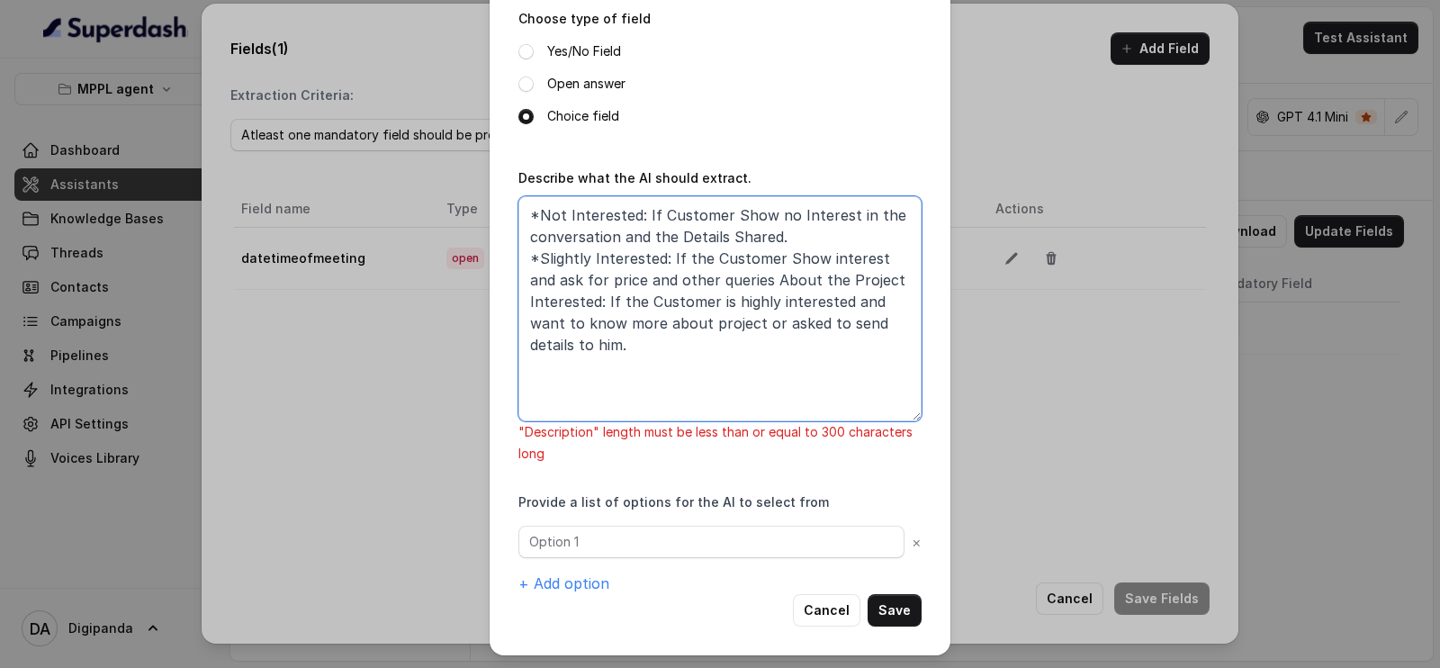
click at [521, 263] on textarea "*Not Interested: If Customer Show no Interest in the conversation and the Detai…" at bounding box center [719, 308] width 403 height 225
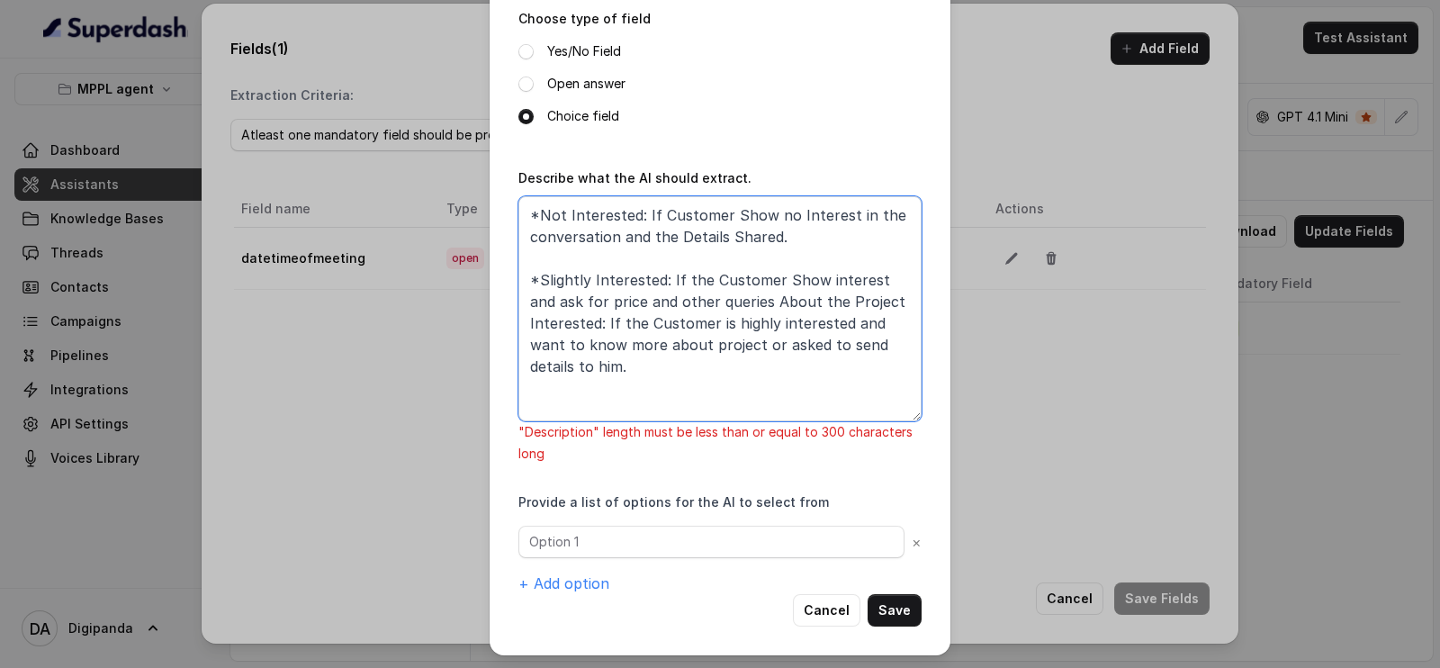
click at [523, 316] on textarea "*Not Interested: If Customer Show no Interest in the conversation and the Detai…" at bounding box center [719, 308] width 403 height 225
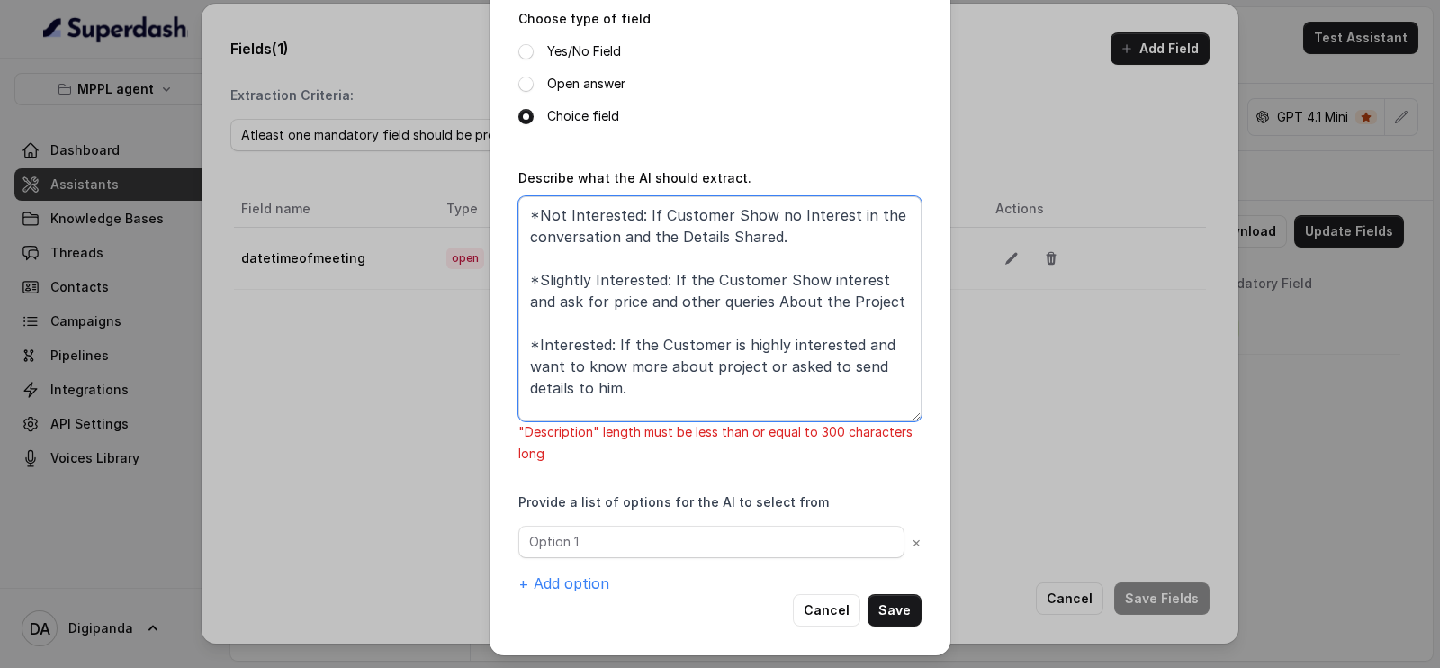
click at [777, 229] on textarea "*Not Interested: If Customer Show no Interest in the conversation and the Detai…" at bounding box center [719, 308] width 403 height 225
click at [837, 212] on textarea "*Not Interested: If Customer Show no Interest in the conversation and the Detai…" at bounding box center [719, 308] width 403 height 225
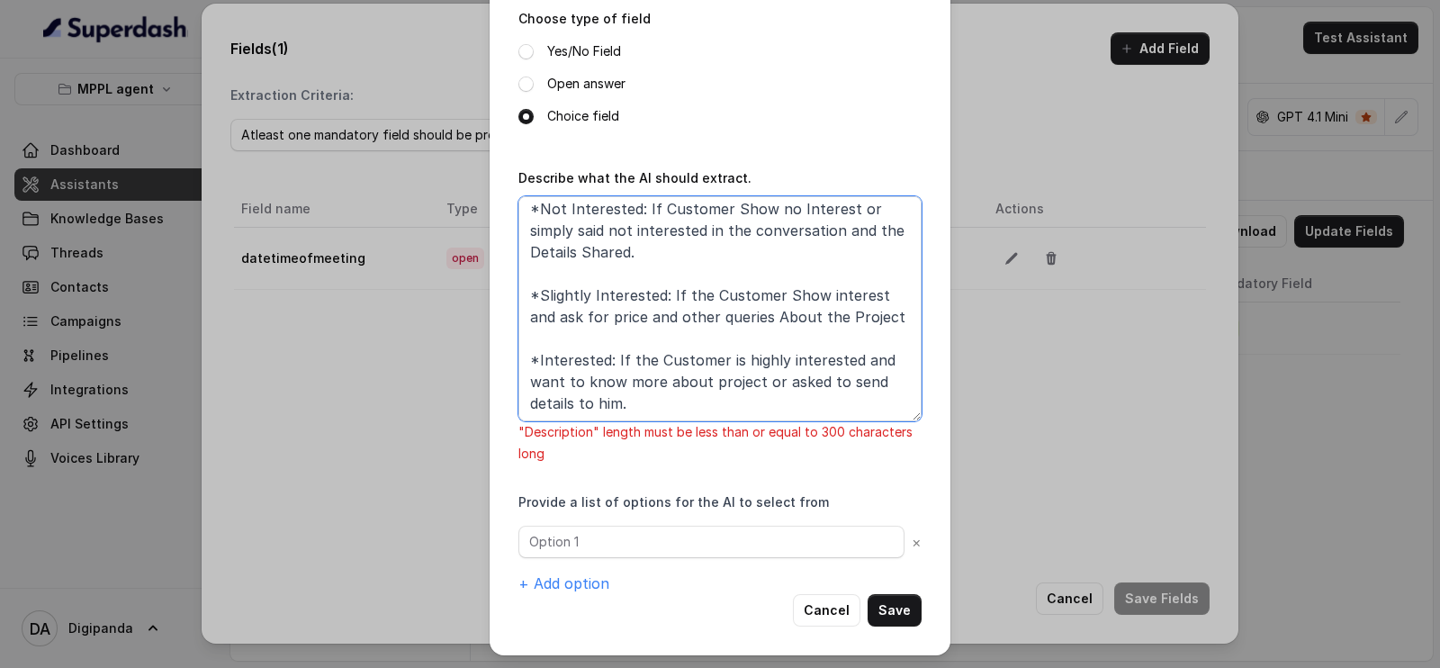
scroll to position [0, 0]
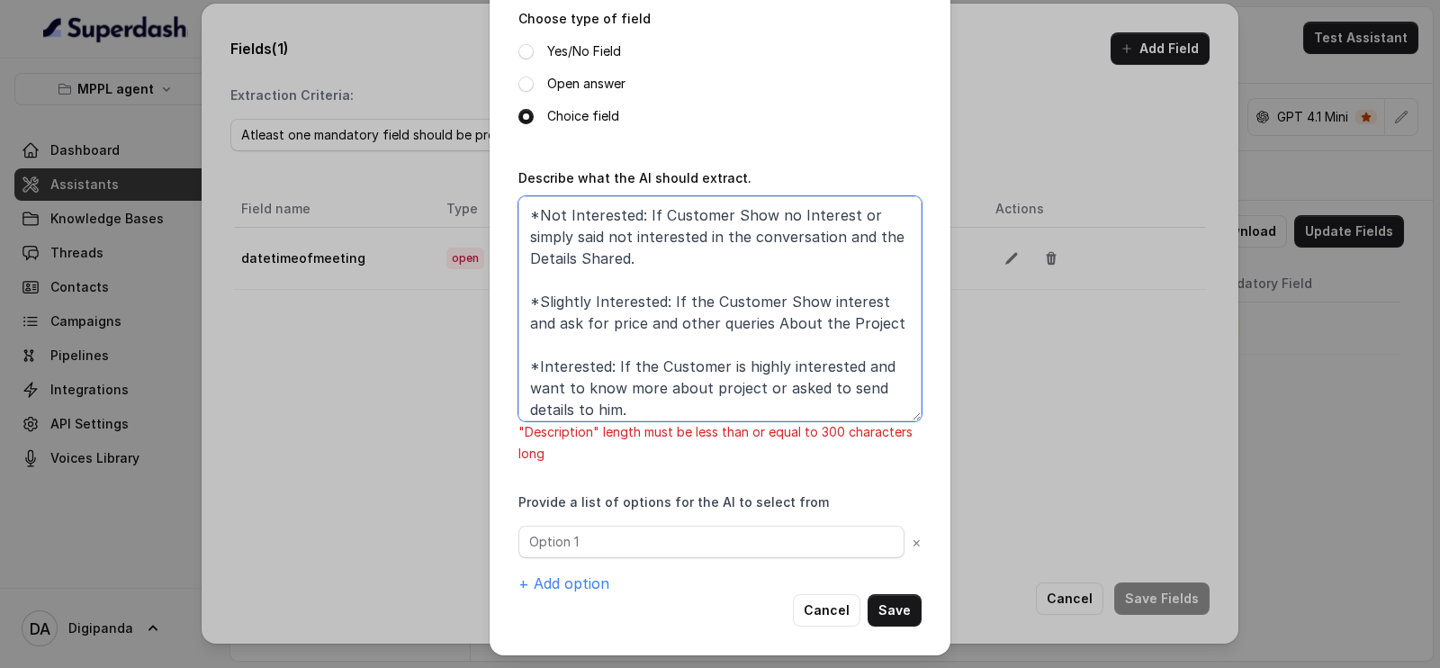
click at [621, 260] on textarea "*Not Interested: If Customer Show no Interest or simply said not interested in …" at bounding box center [719, 308] width 403 height 225
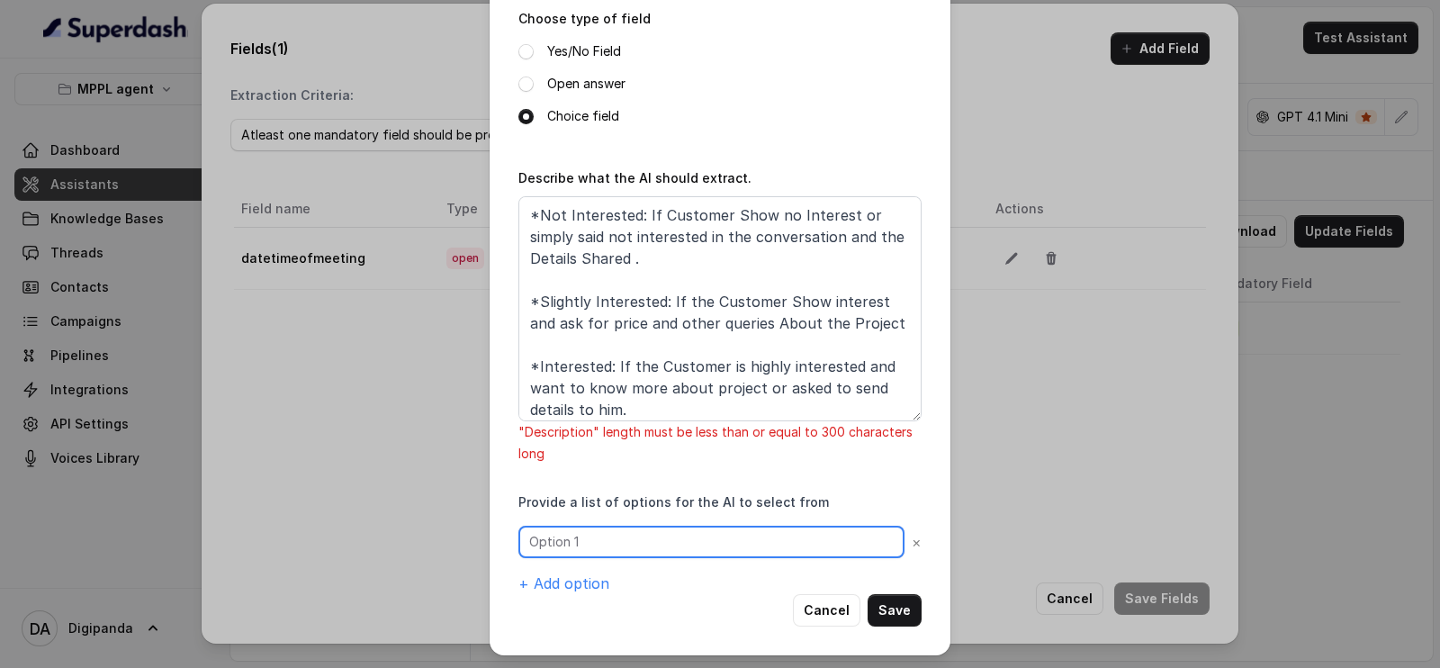
click at [638, 542] on input "text" at bounding box center [711, 542] width 386 height 32
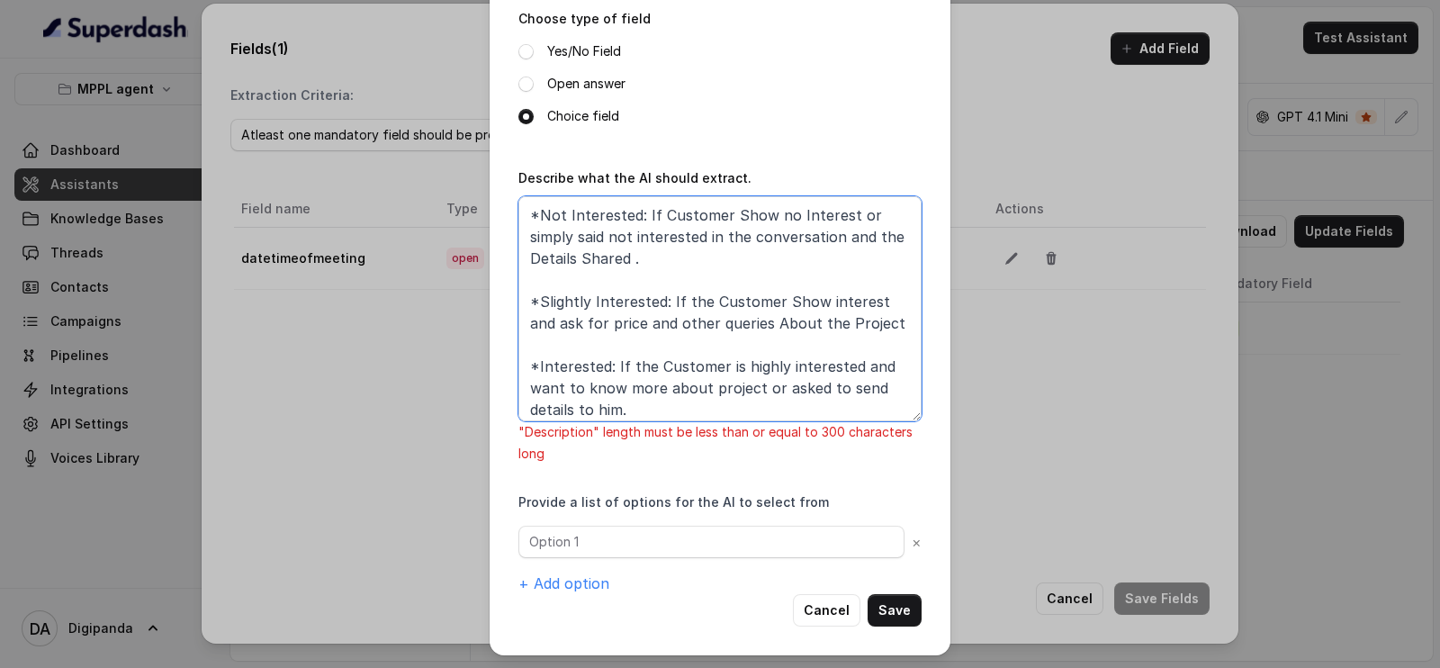
click at [610, 339] on textarea "*Not Interested: If Customer Show no Interest or simply said not interested in …" at bounding box center [719, 308] width 403 height 225
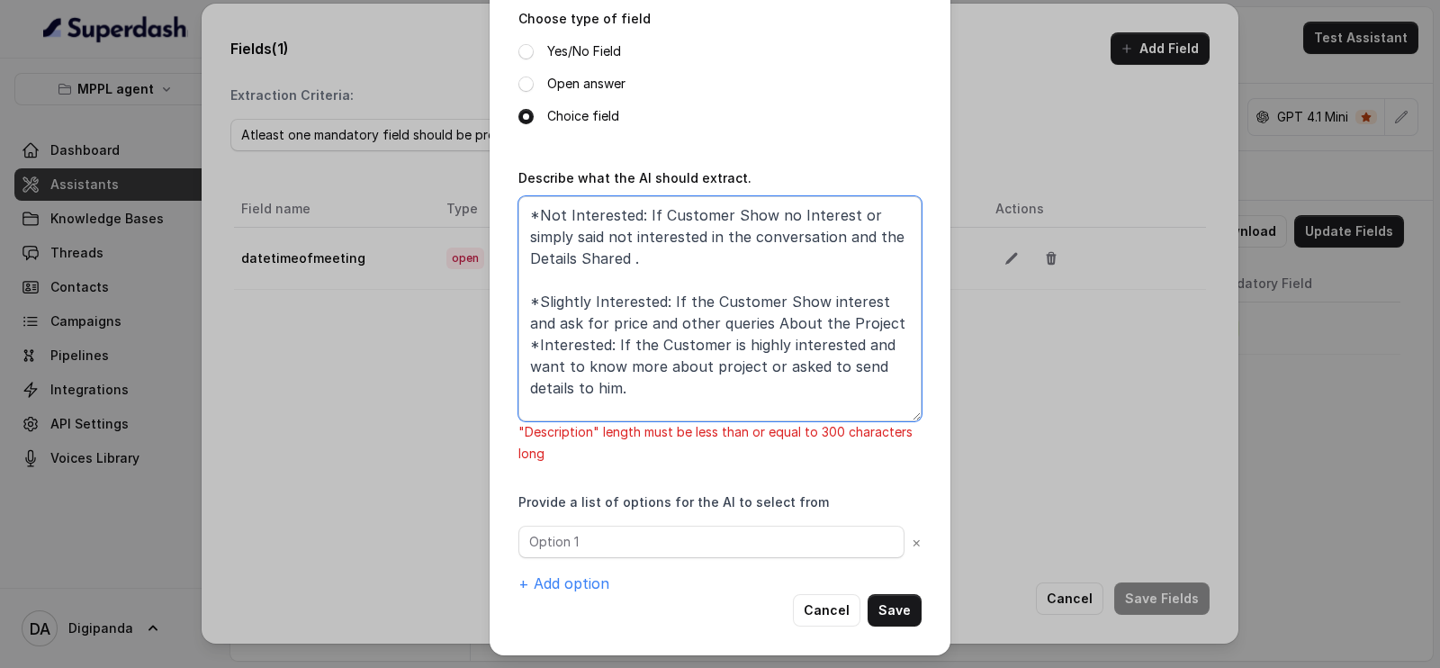
click at [604, 258] on textarea "*Not Interested: If Customer Show no Interest or simply said not interested in …" at bounding box center [719, 308] width 403 height 225
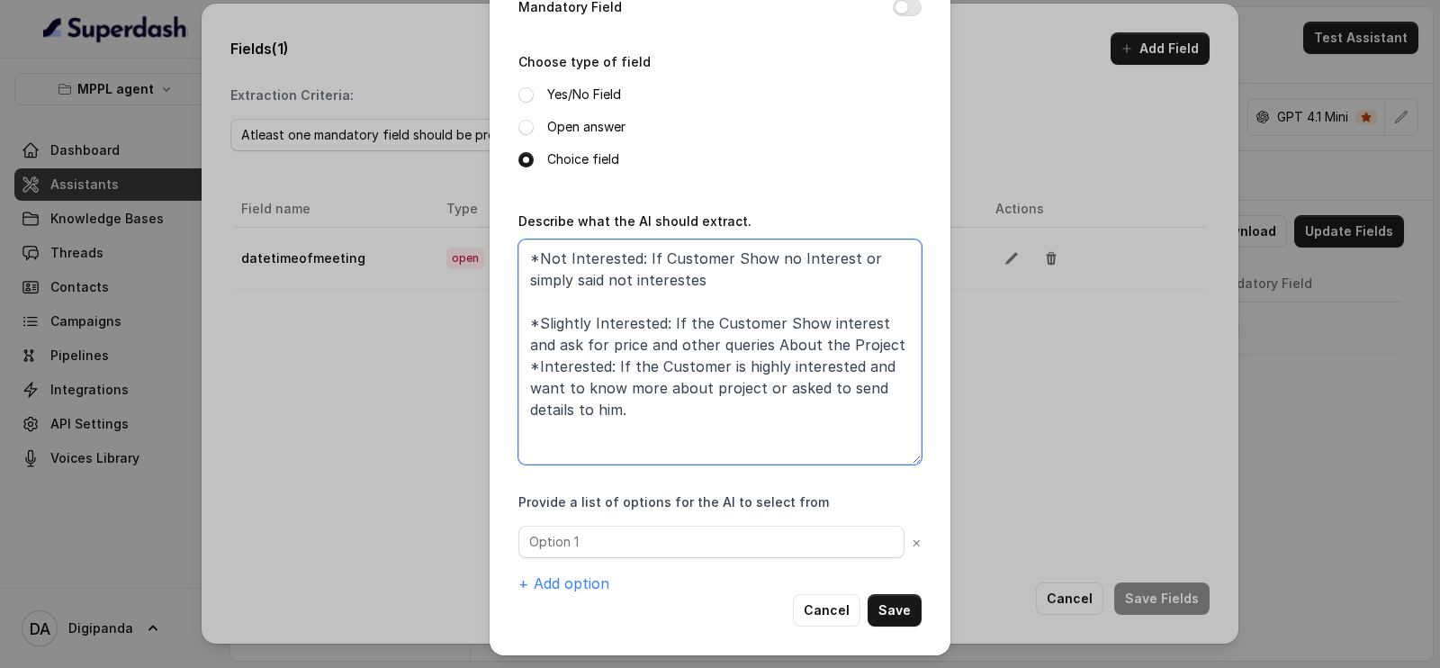
scroll to position [224, 0]
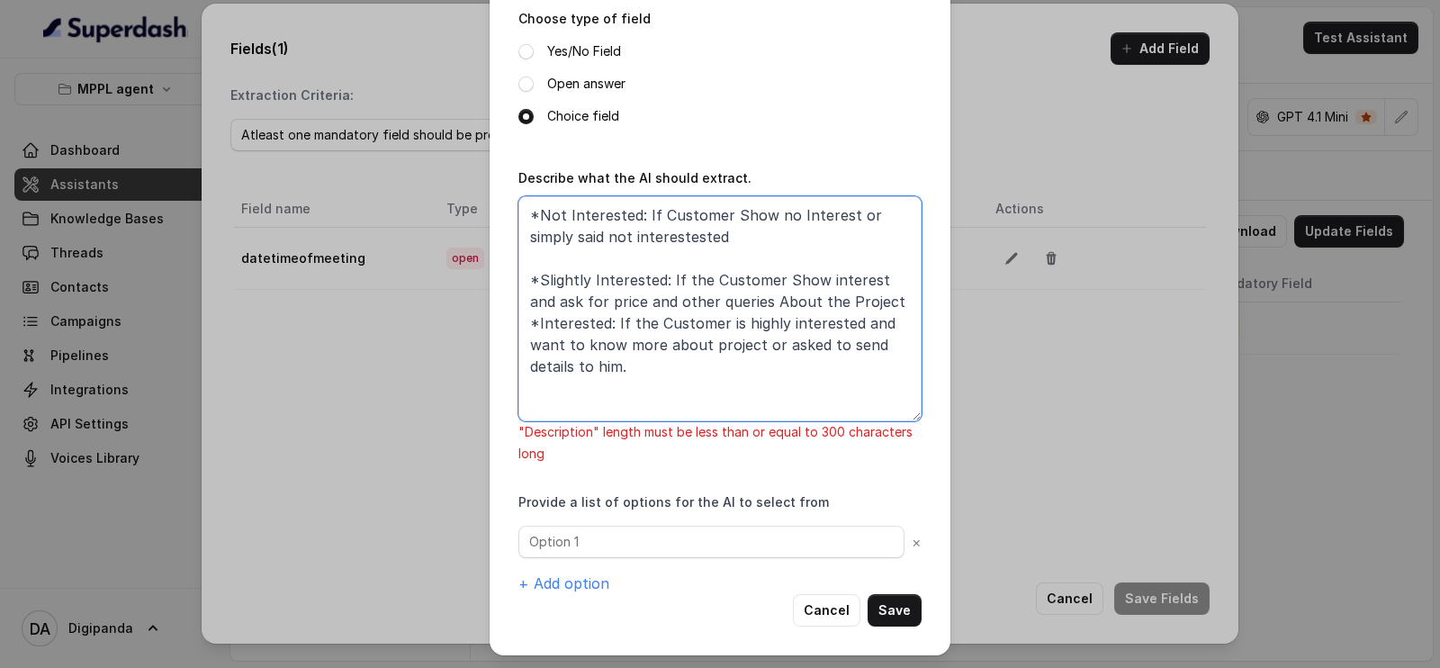
click at [535, 252] on textarea "*Not Interested: If Customer Show no Interest or simply said not interestested …" at bounding box center [719, 308] width 403 height 225
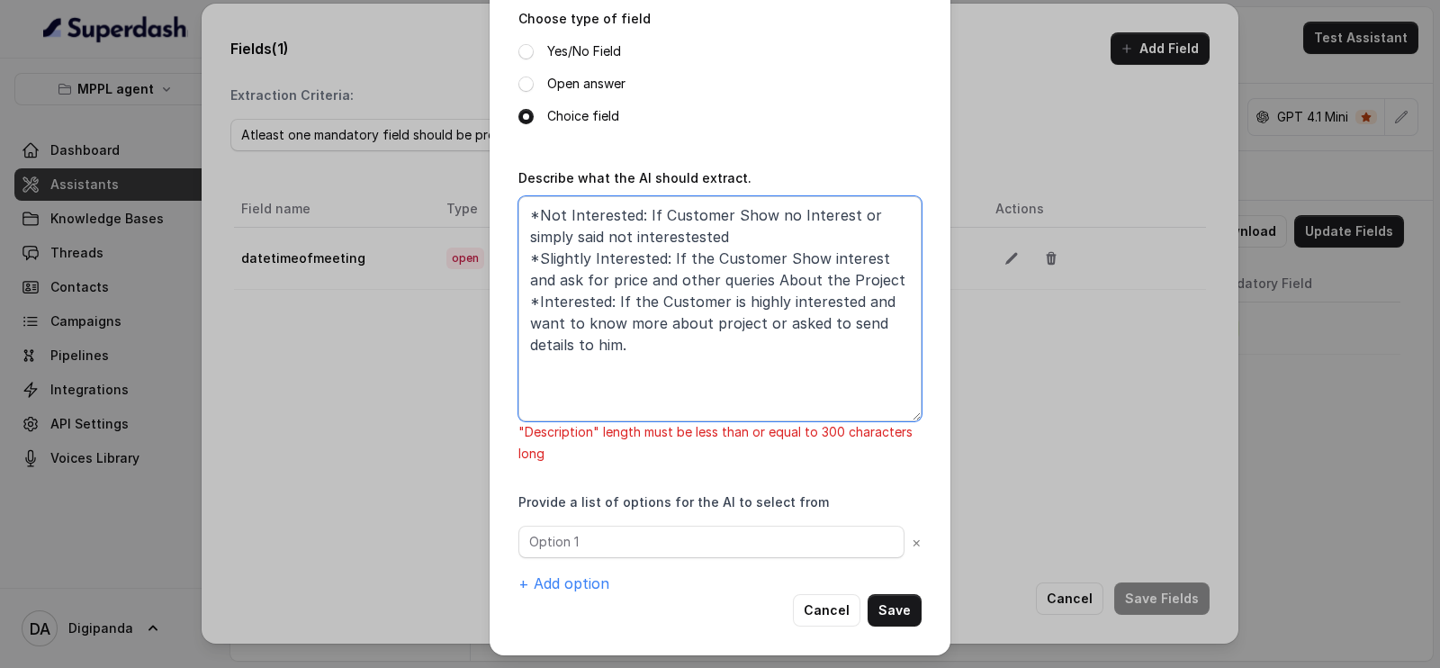
drag, startPoint x: 854, startPoint y: 273, endPoint x: 735, endPoint y: 275, distance: 118.8
click at [735, 275] on textarea "*Not Interested: If Customer Show no Interest or simply said not interestested …" at bounding box center [719, 308] width 403 height 225
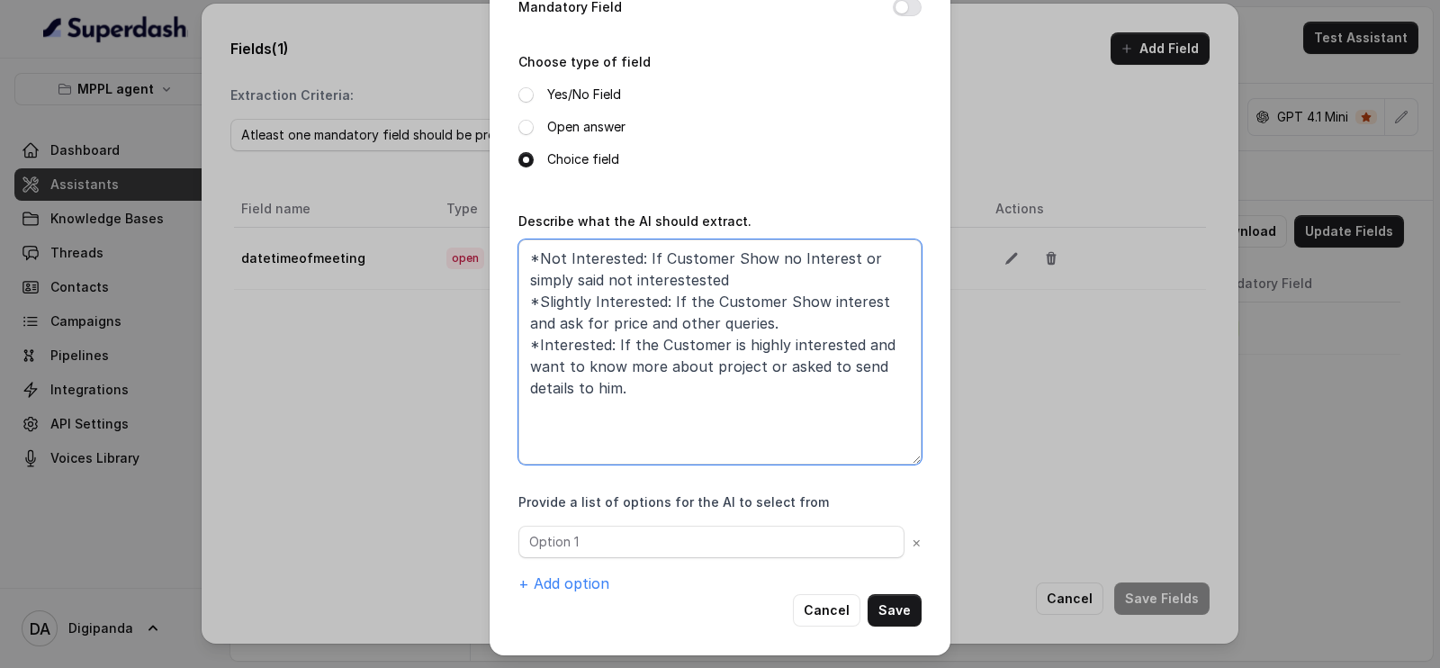
drag, startPoint x: 666, startPoint y: 277, endPoint x: 648, endPoint y: 277, distance: 18.0
click at [648, 277] on textarea "*Not Interested: If Customer Show no Interest or simply said not interestested …" at bounding box center [719, 351] width 403 height 225
click at [699, 273] on textarea "*Not Interested: If Customer Show no Interest or simply said not interested *Sl…" at bounding box center [719, 351] width 403 height 225
type textarea "*Not Interested: If Customer Show no Interest or simply said not interested. *S…"
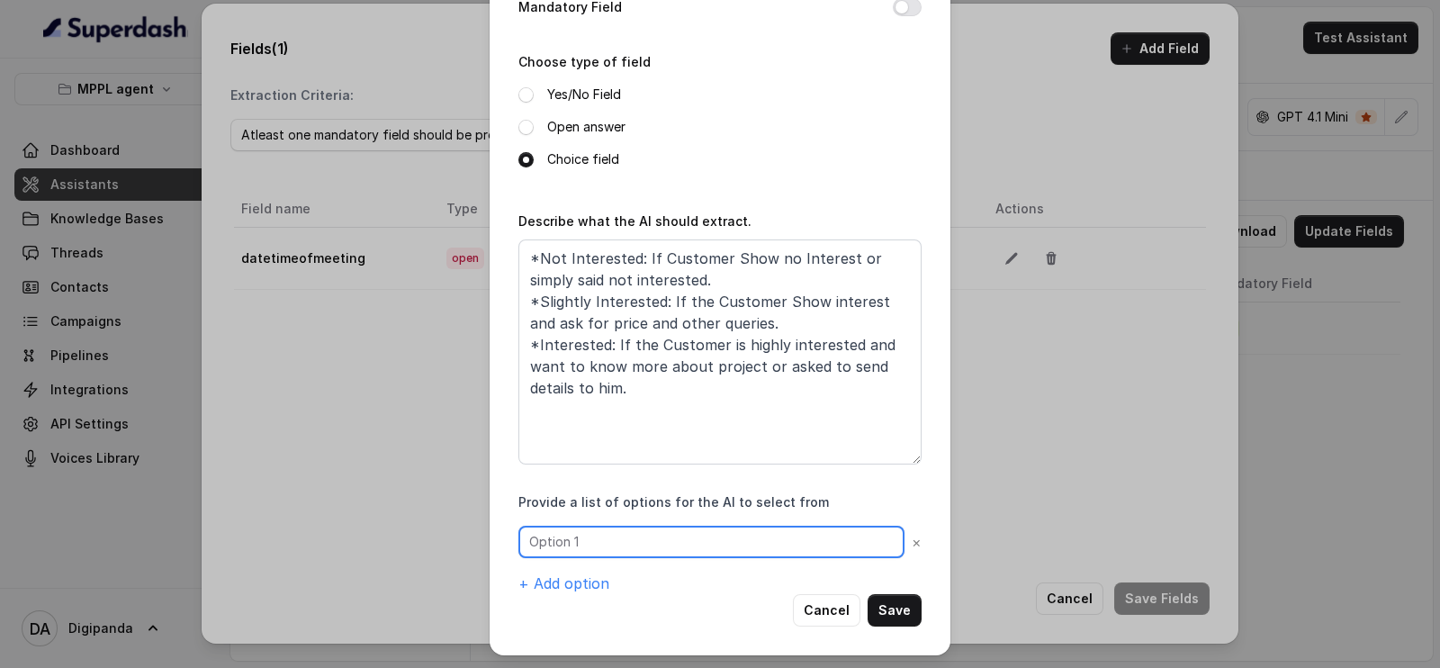
click at [585, 549] on input "text" at bounding box center [711, 542] width 386 height 32
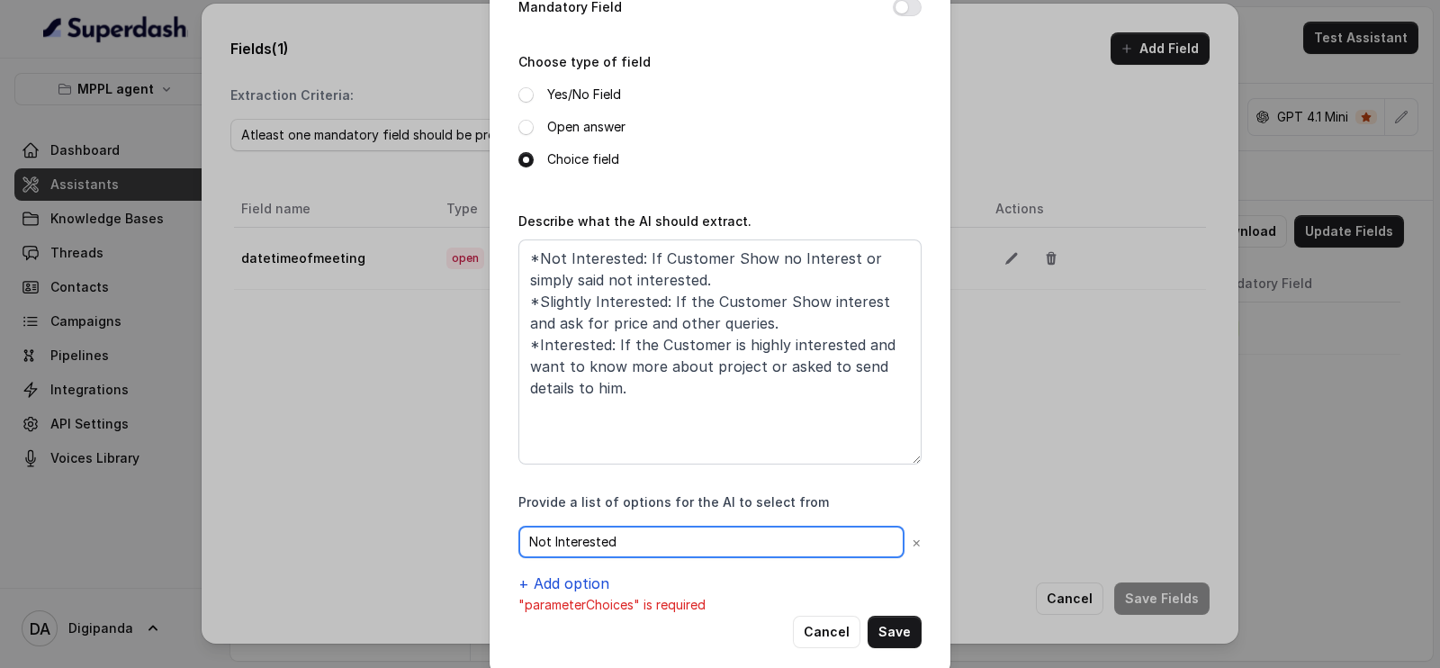
type input "Not Interested"
click at [570, 582] on button "+ Add option" at bounding box center [563, 583] width 91 height 22
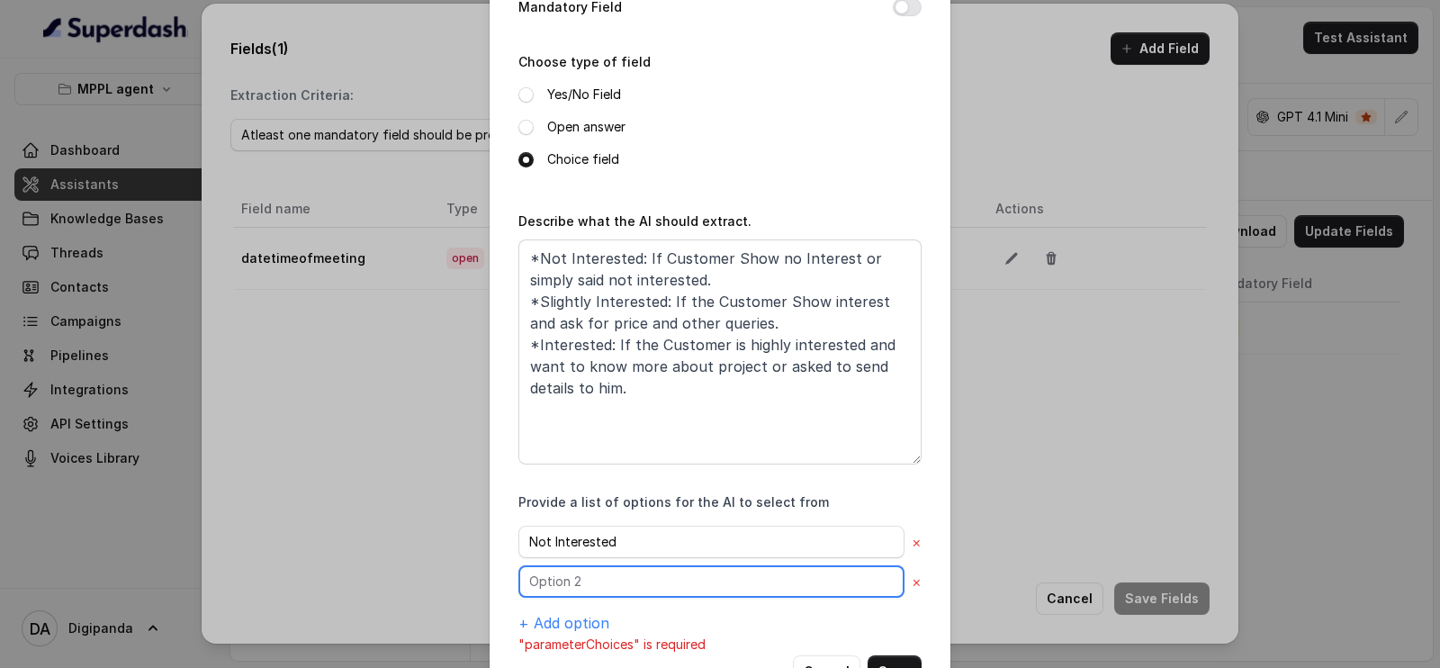
click at [574, 581] on input "text" at bounding box center [711, 581] width 386 height 32
type input "n"
click at [518, 580] on input "Interested" at bounding box center [711, 581] width 386 height 32
type input "Slightly Interested"
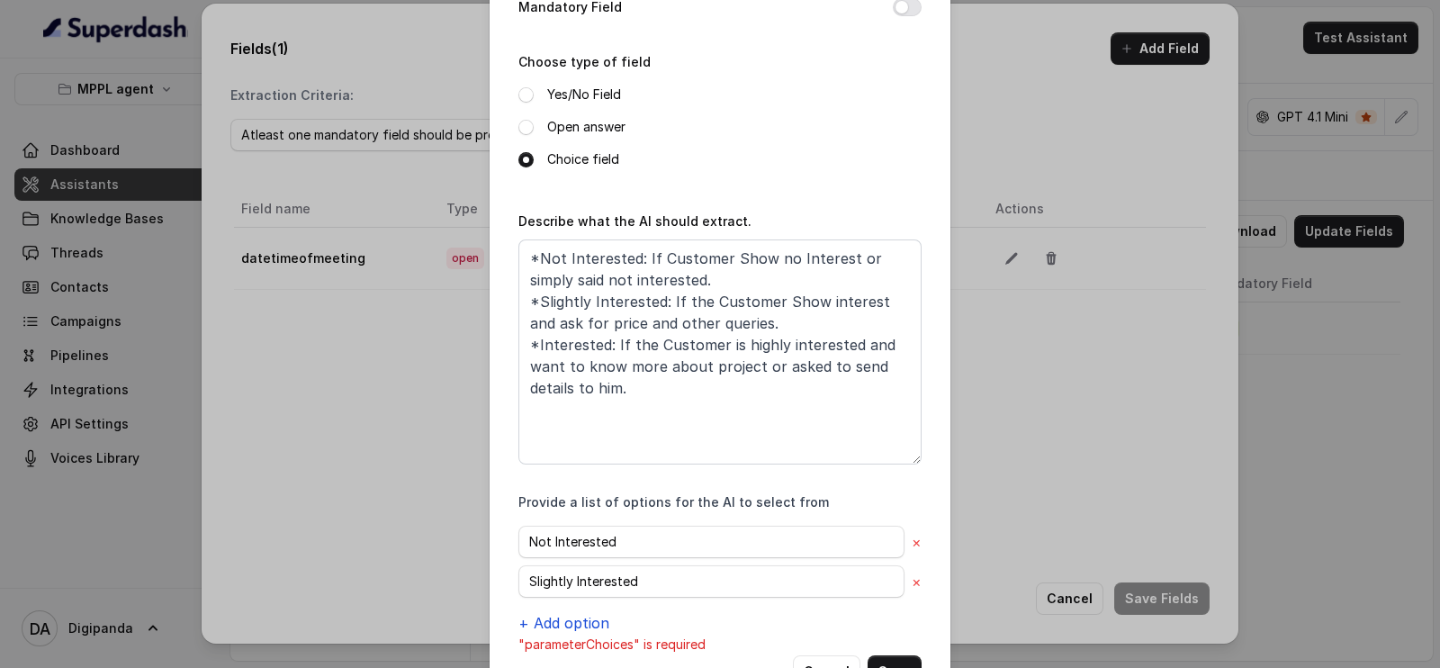
click at [563, 617] on button "+ Add option" at bounding box center [563, 623] width 91 height 22
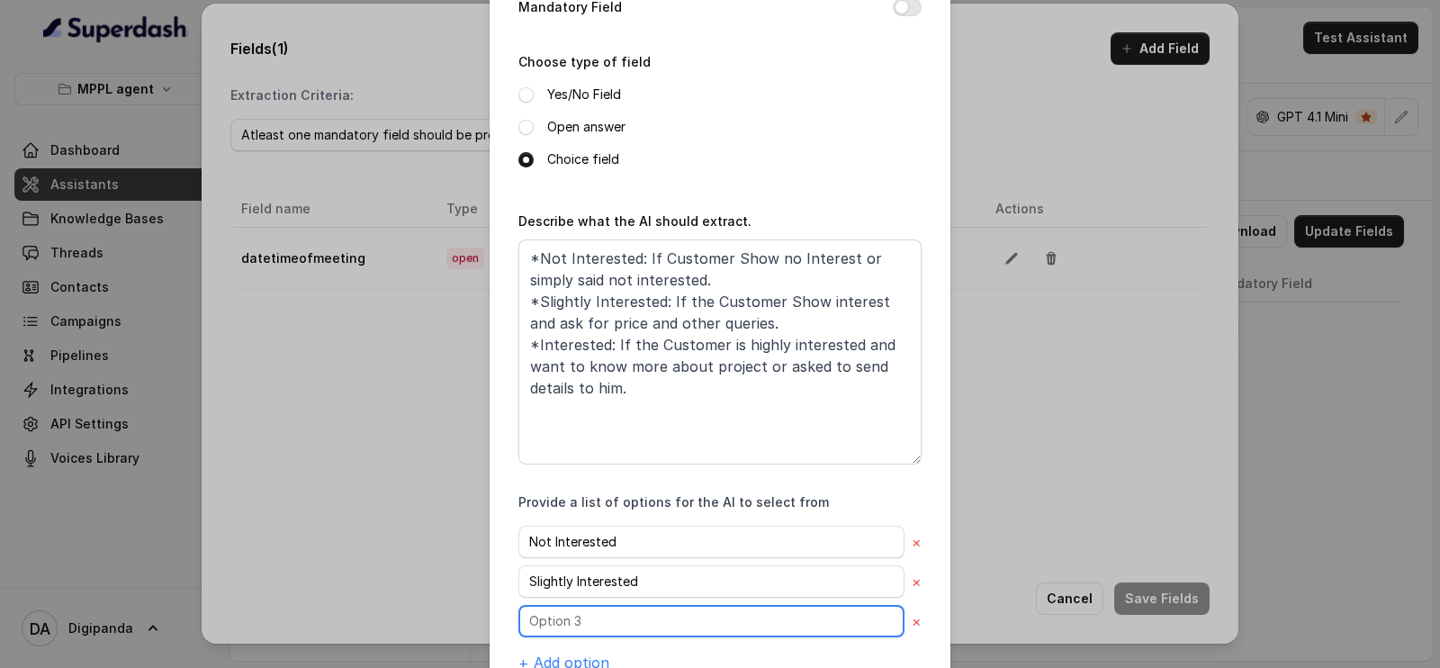
click at [569, 623] on input "text" at bounding box center [711, 621] width 386 height 32
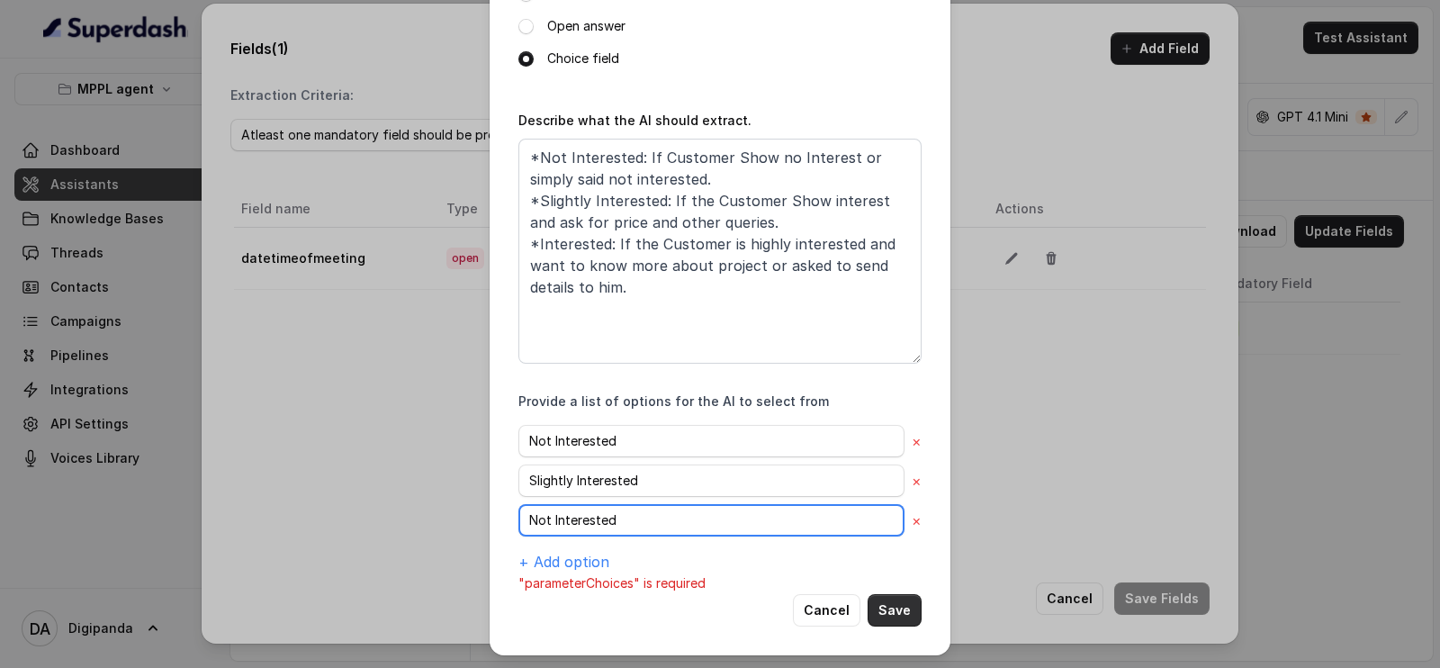
type input "Not Interested"
click at [896, 605] on button "Save" at bounding box center [895, 610] width 54 height 32
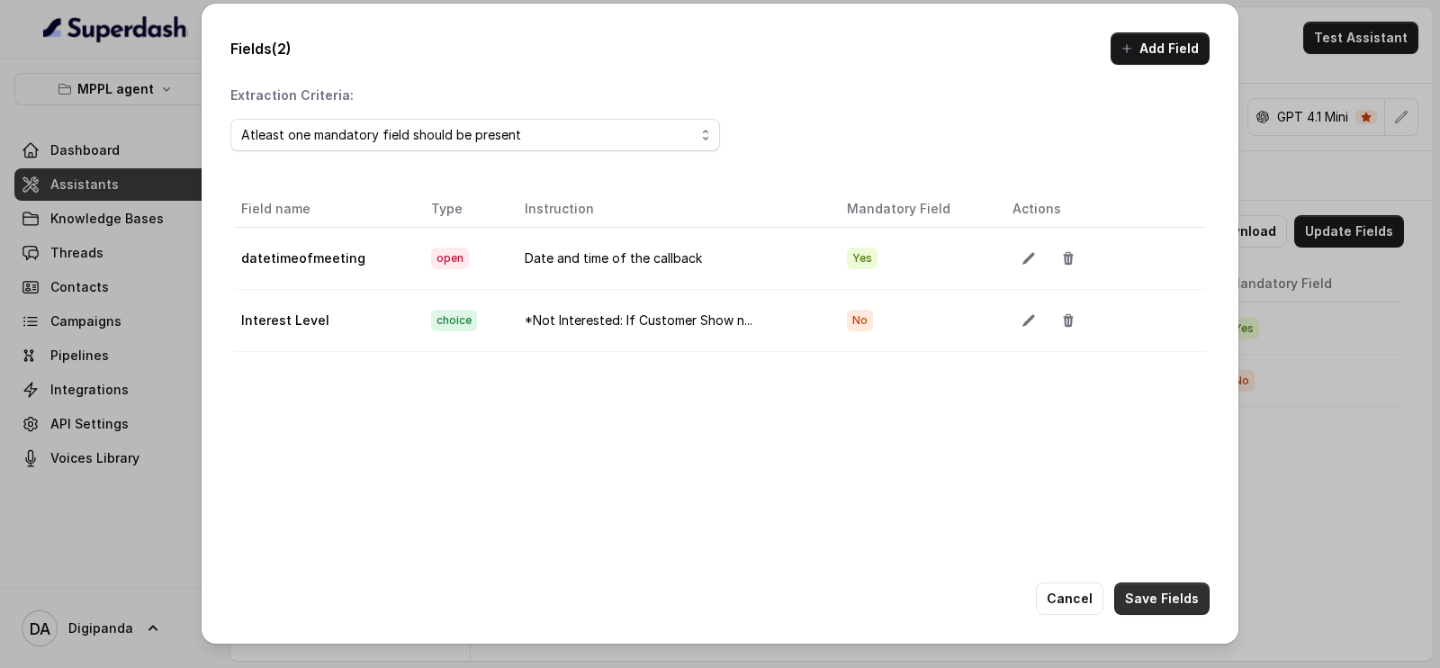
click at [1142, 596] on button "Save Fields" at bounding box center [1161, 598] width 95 height 32
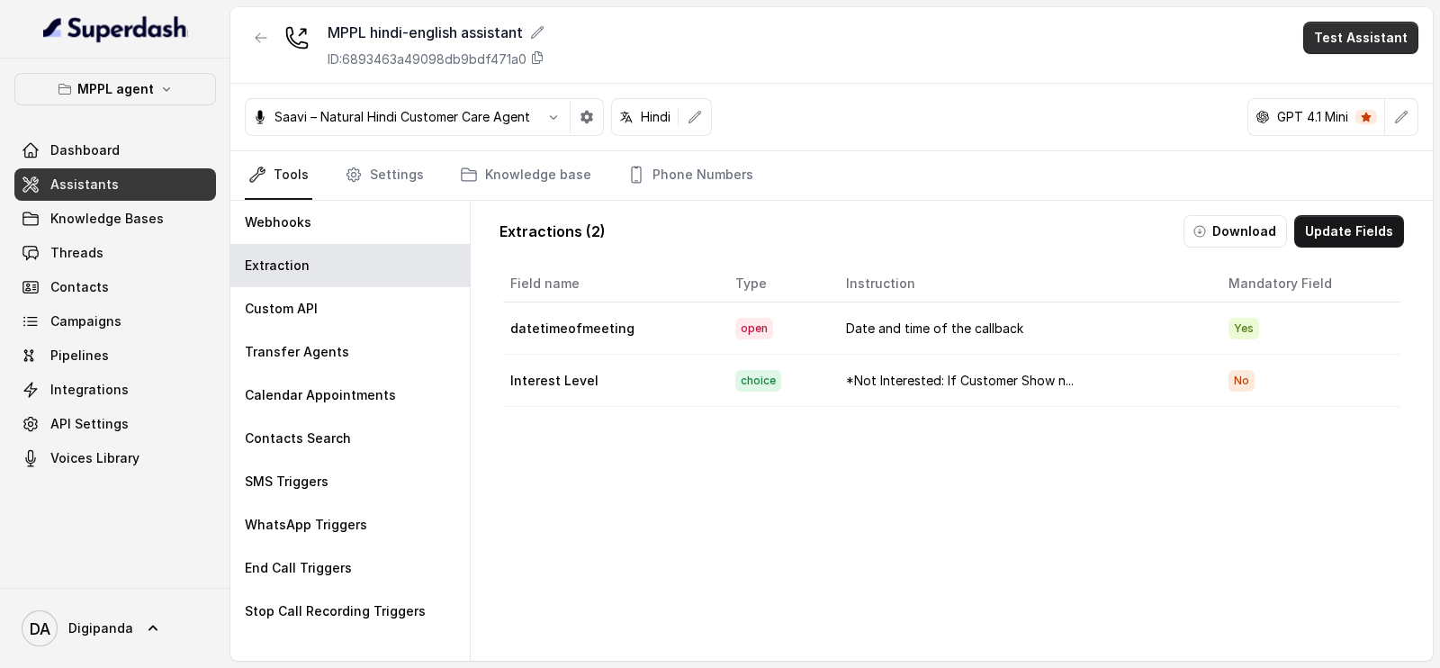
click at [1374, 38] on button "Test Assistant" at bounding box center [1360, 38] width 115 height 32
click at [1341, 95] on button "Phone Call" at bounding box center [1364, 81] width 113 height 32
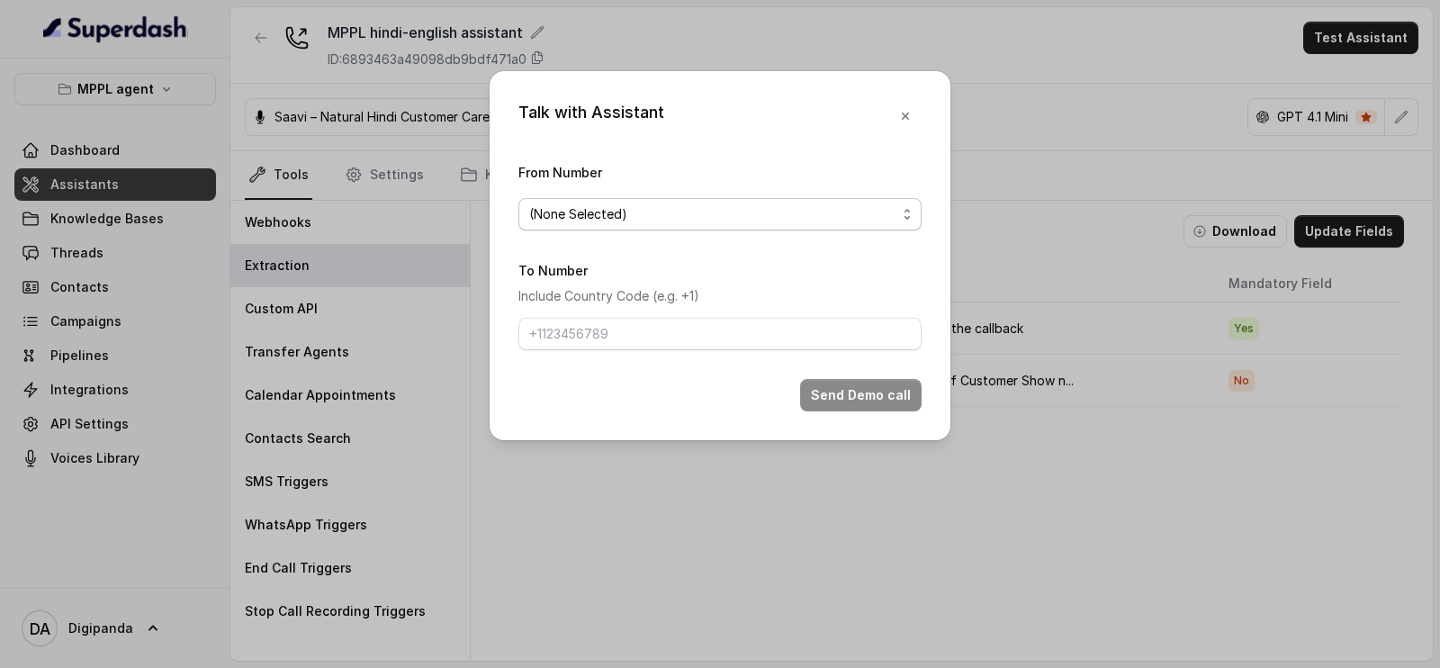
click at [827, 220] on span "(None Selected)" at bounding box center [712, 214] width 367 height 22
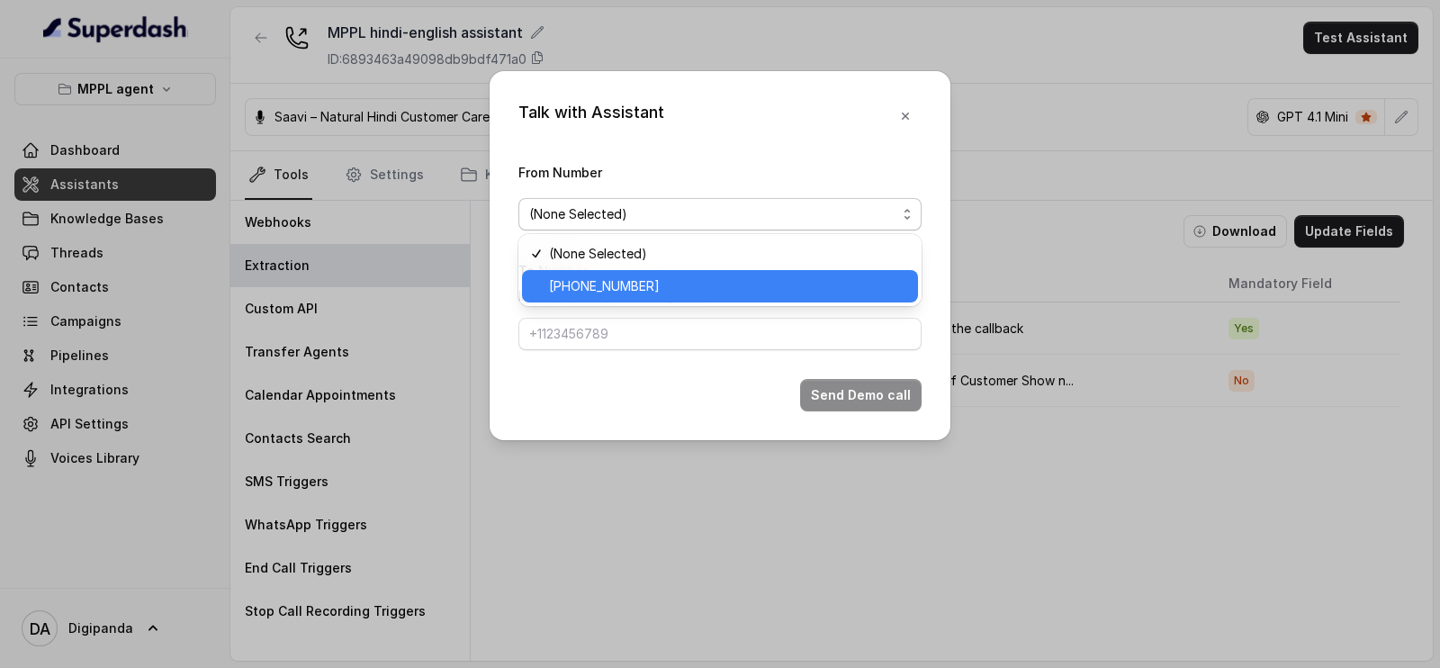
click at [787, 280] on span "+918035316935" at bounding box center [728, 286] width 358 height 22
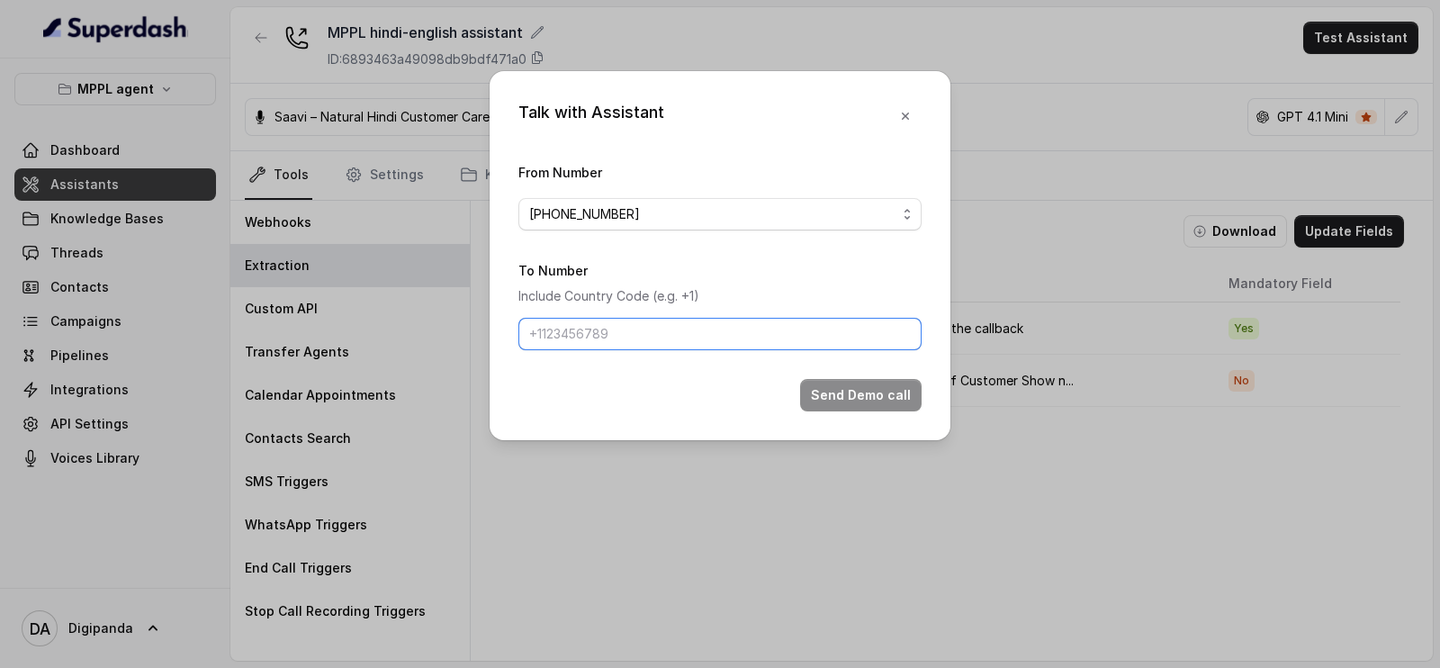
click at [744, 338] on input "To Number" at bounding box center [719, 334] width 403 height 32
type input "+919045449640"
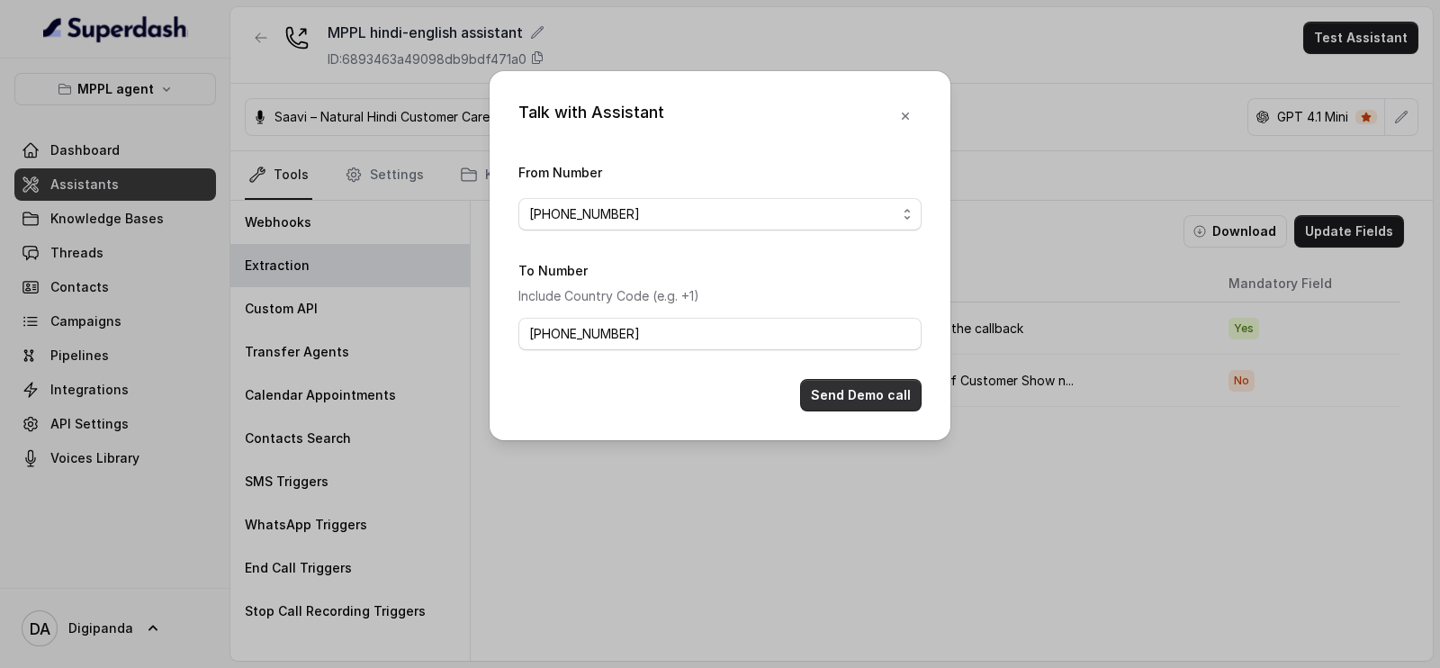
click at [887, 398] on button "Send Demo call" at bounding box center [861, 395] width 122 height 32
